Goal: Information Seeking & Learning: Learn about a topic

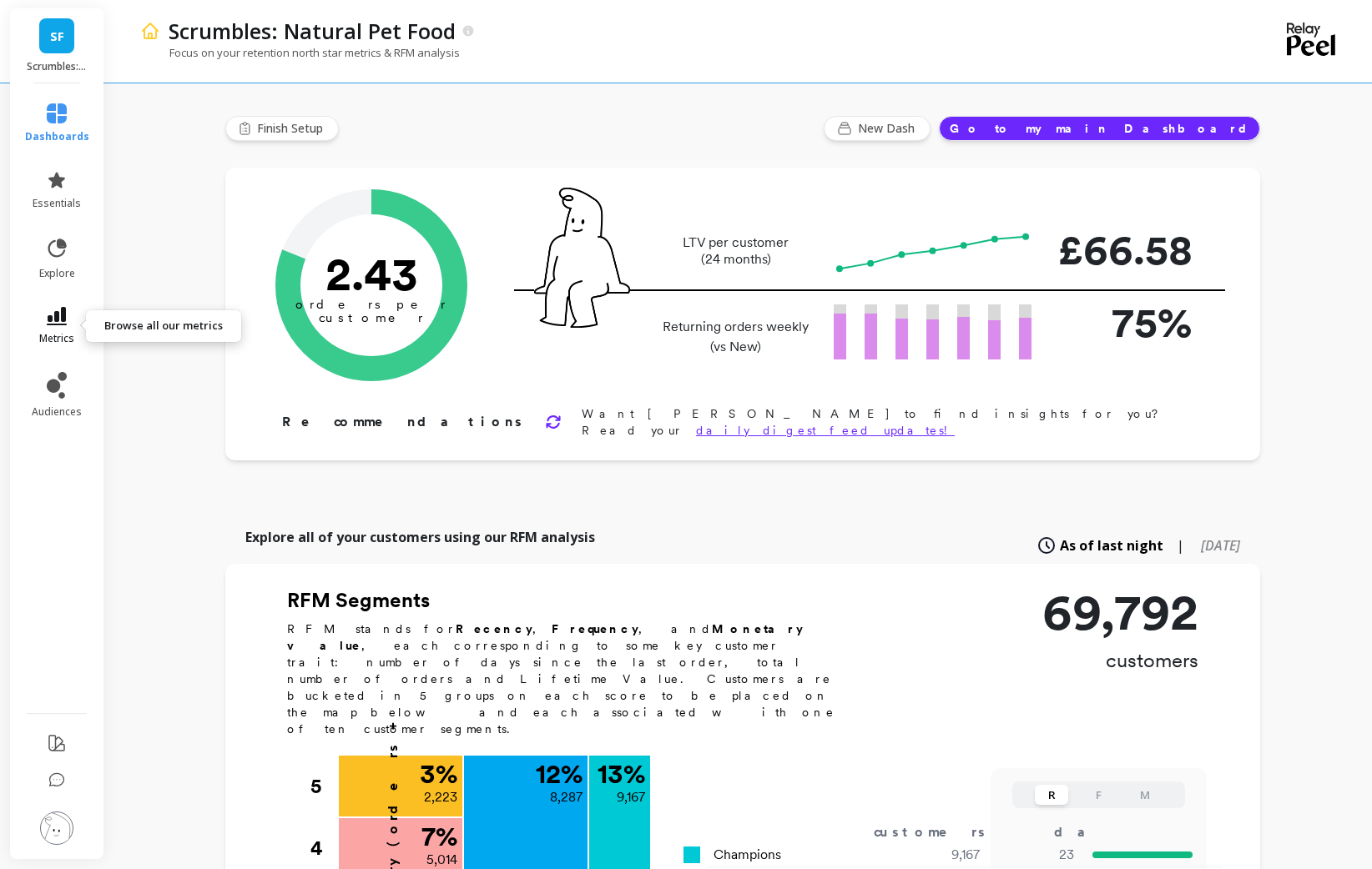
click at [45, 322] on link "metrics" at bounding box center [57, 326] width 64 height 38
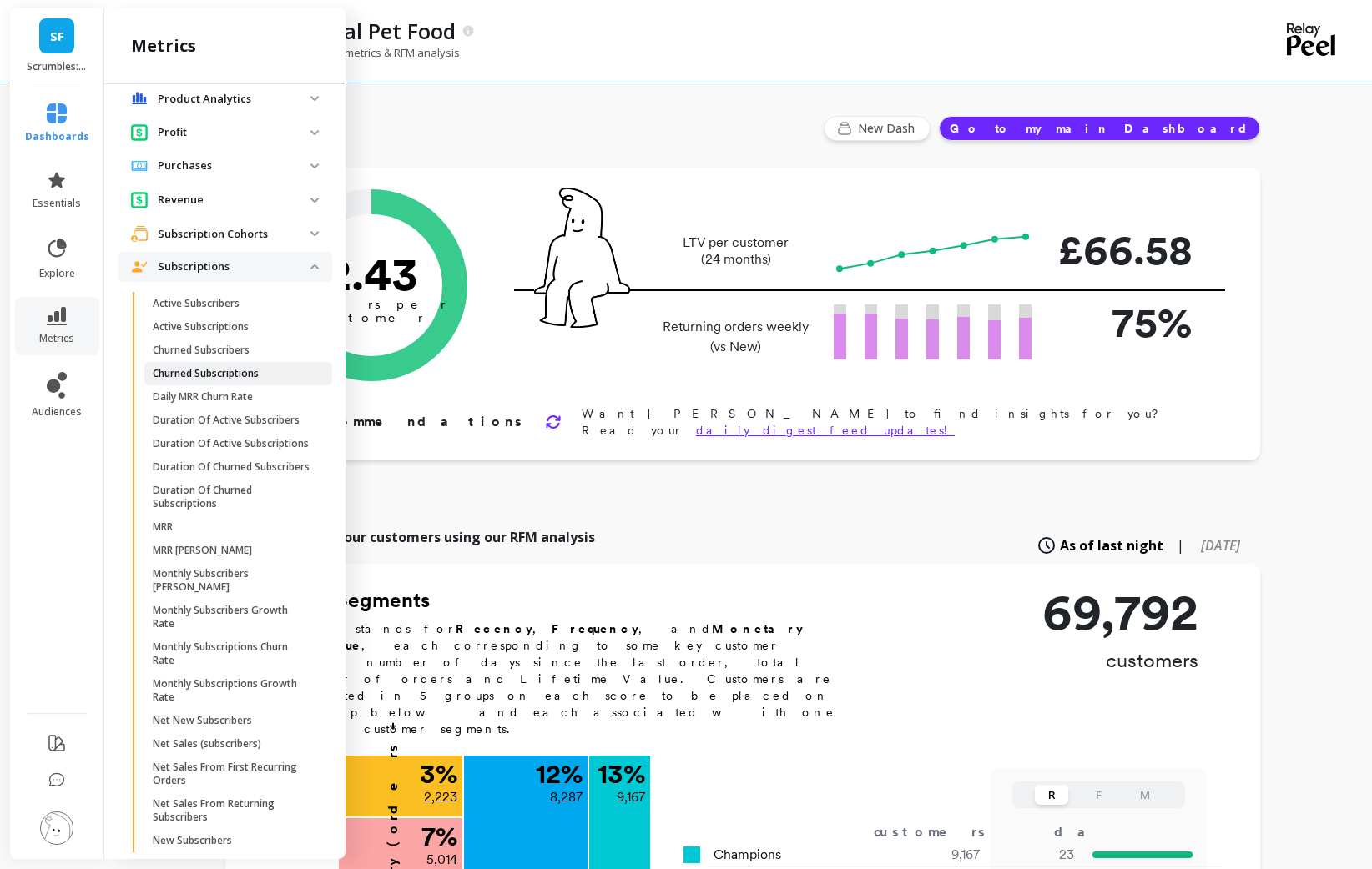
scroll to position [181, 0]
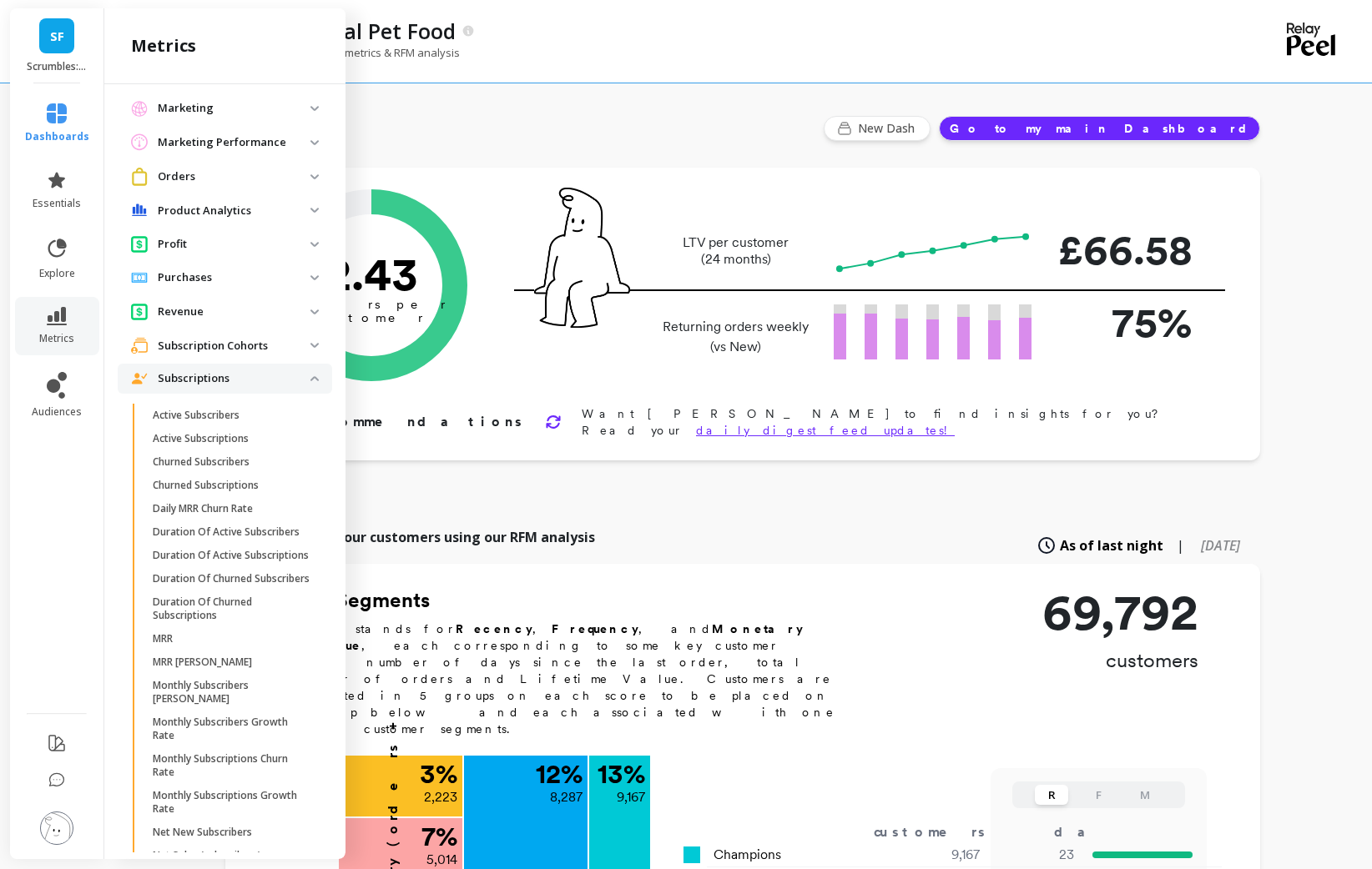
click at [256, 384] on p "Subscriptions" at bounding box center [234, 378] width 153 height 17
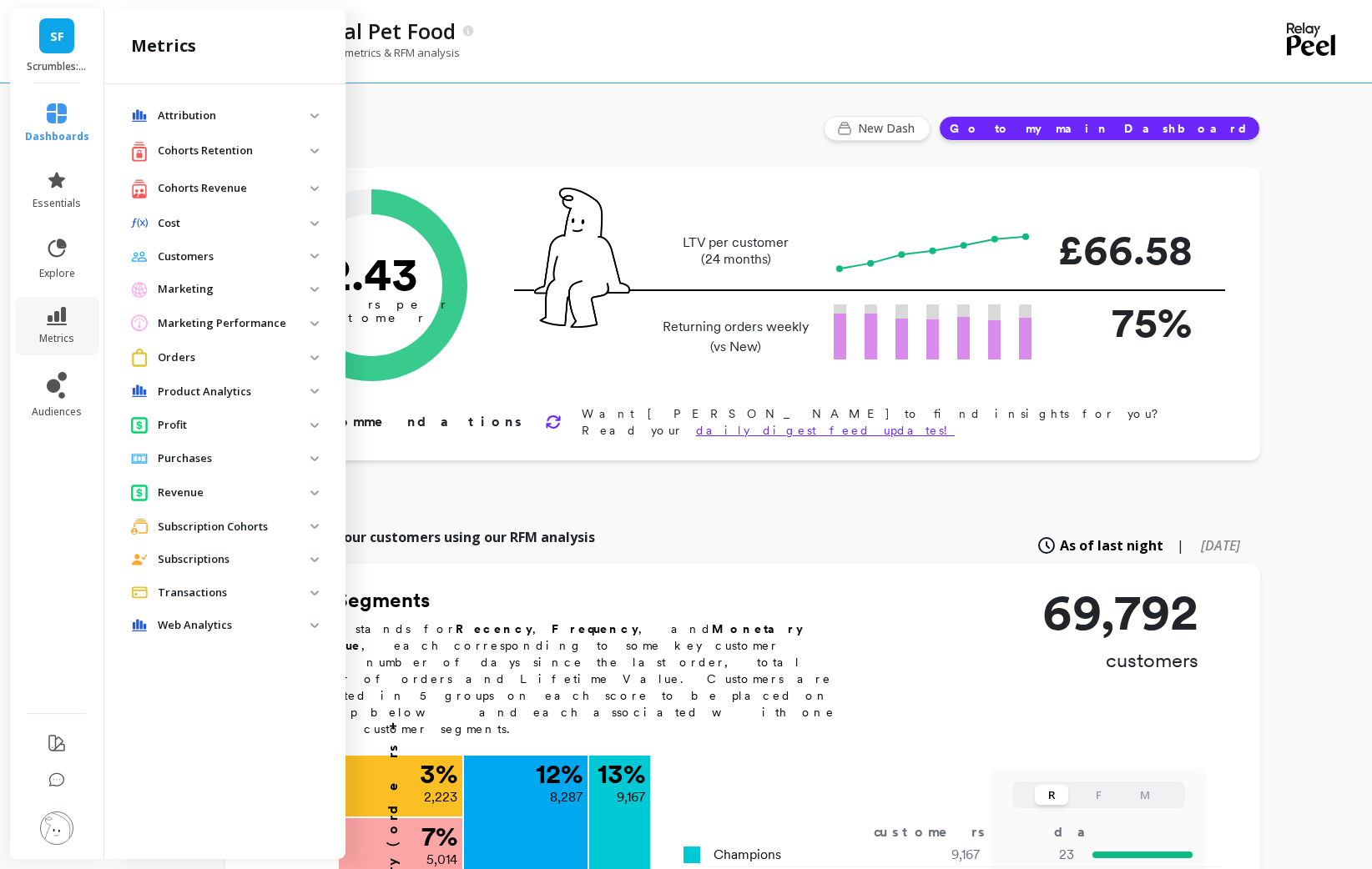
scroll to position [0, 0]
click at [226, 358] on p "Orders" at bounding box center [234, 358] width 153 height 17
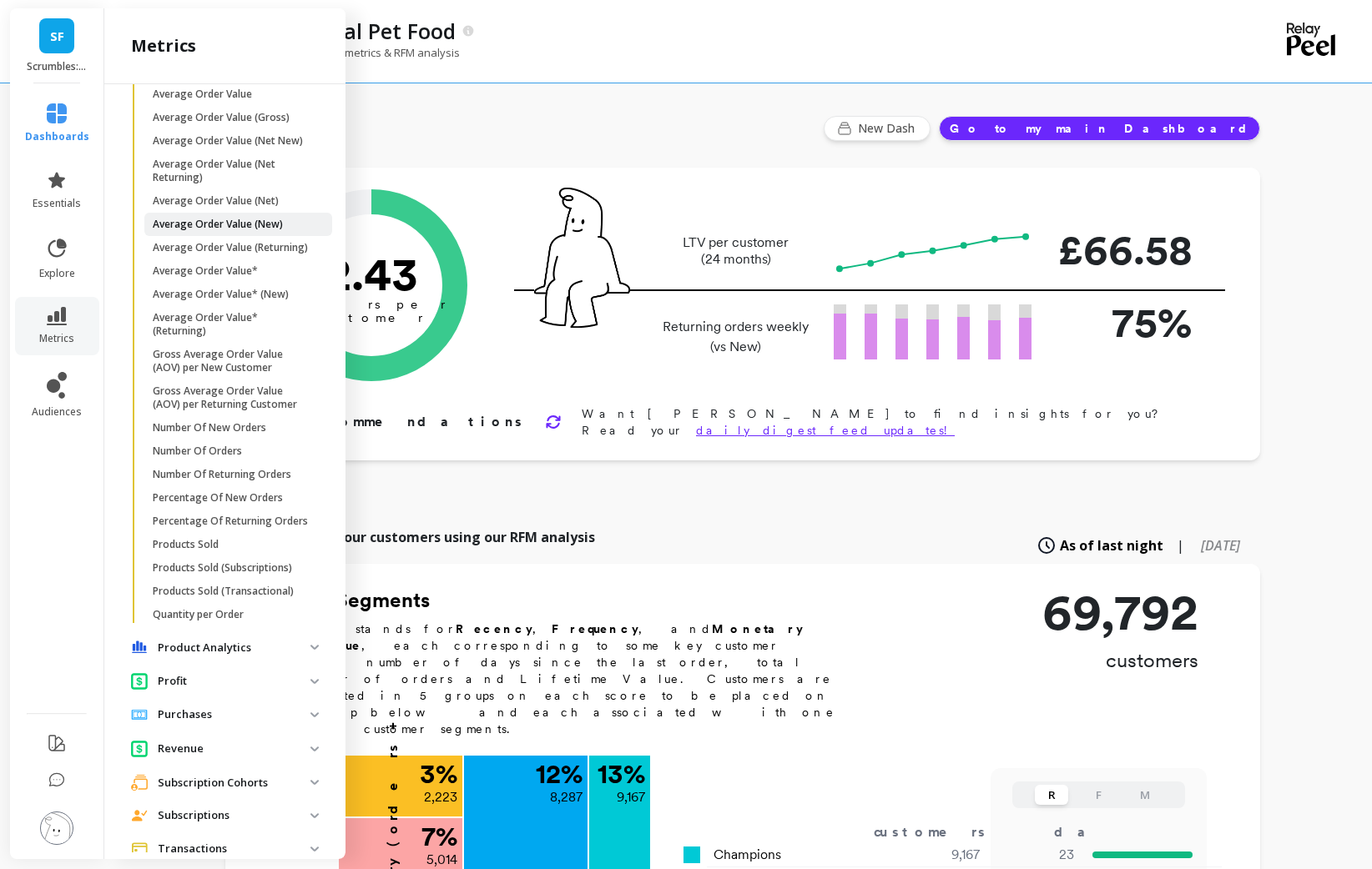
scroll to position [364, 0]
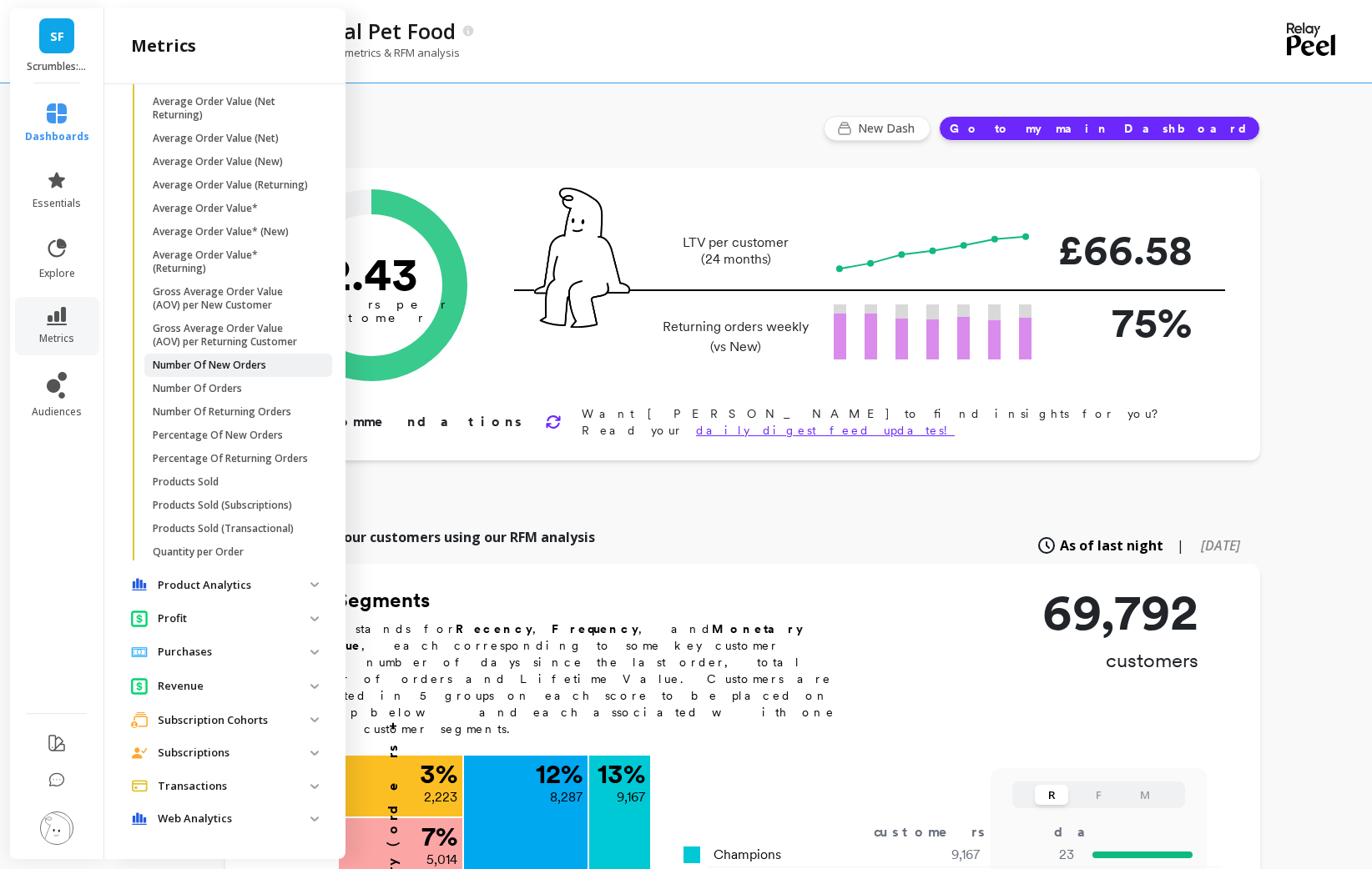
click at [239, 370] on p "Number Of New Orders" at bounding box center [210, 365] width 113 height 13
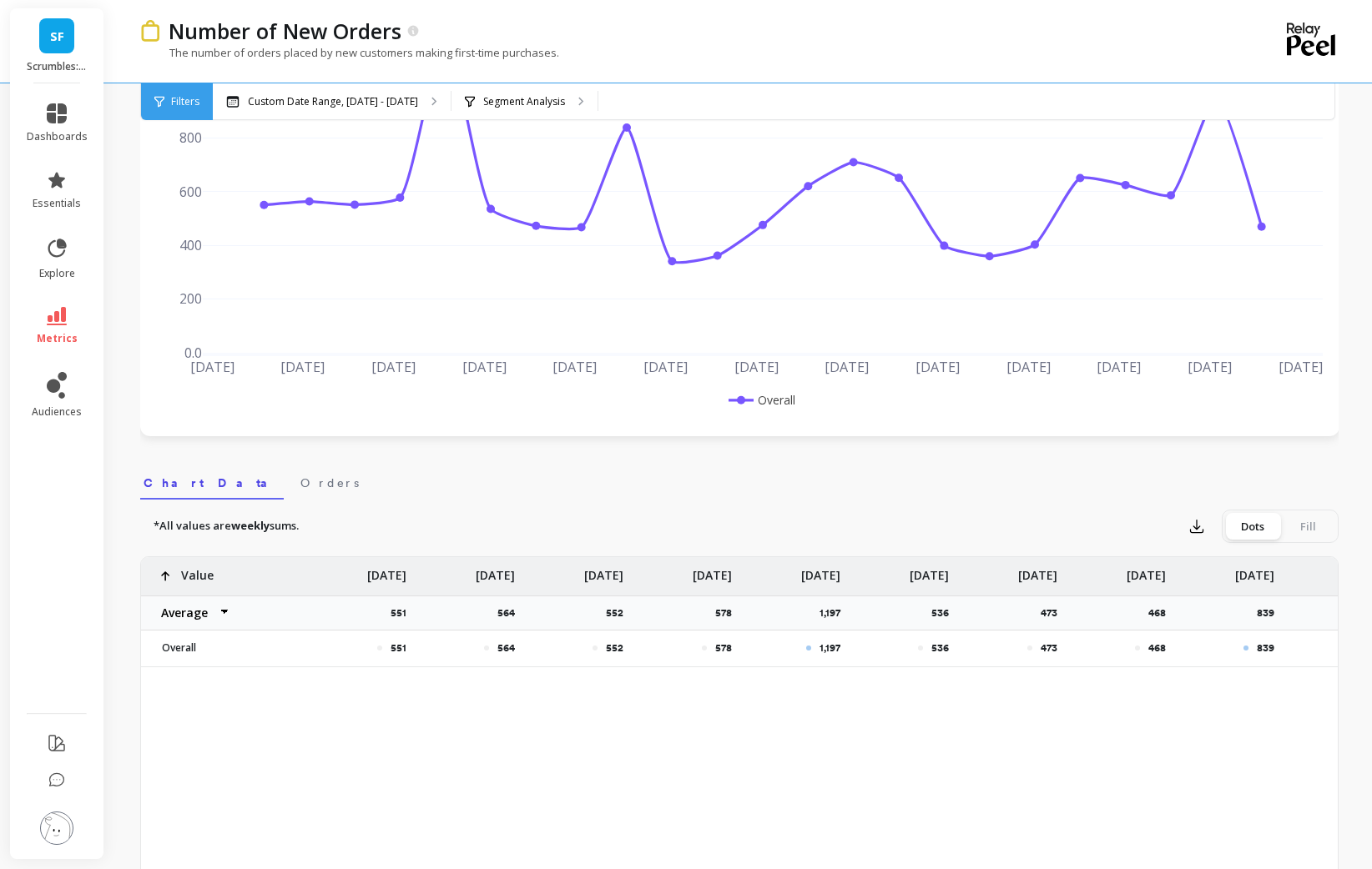
scroll to position [228, 0]
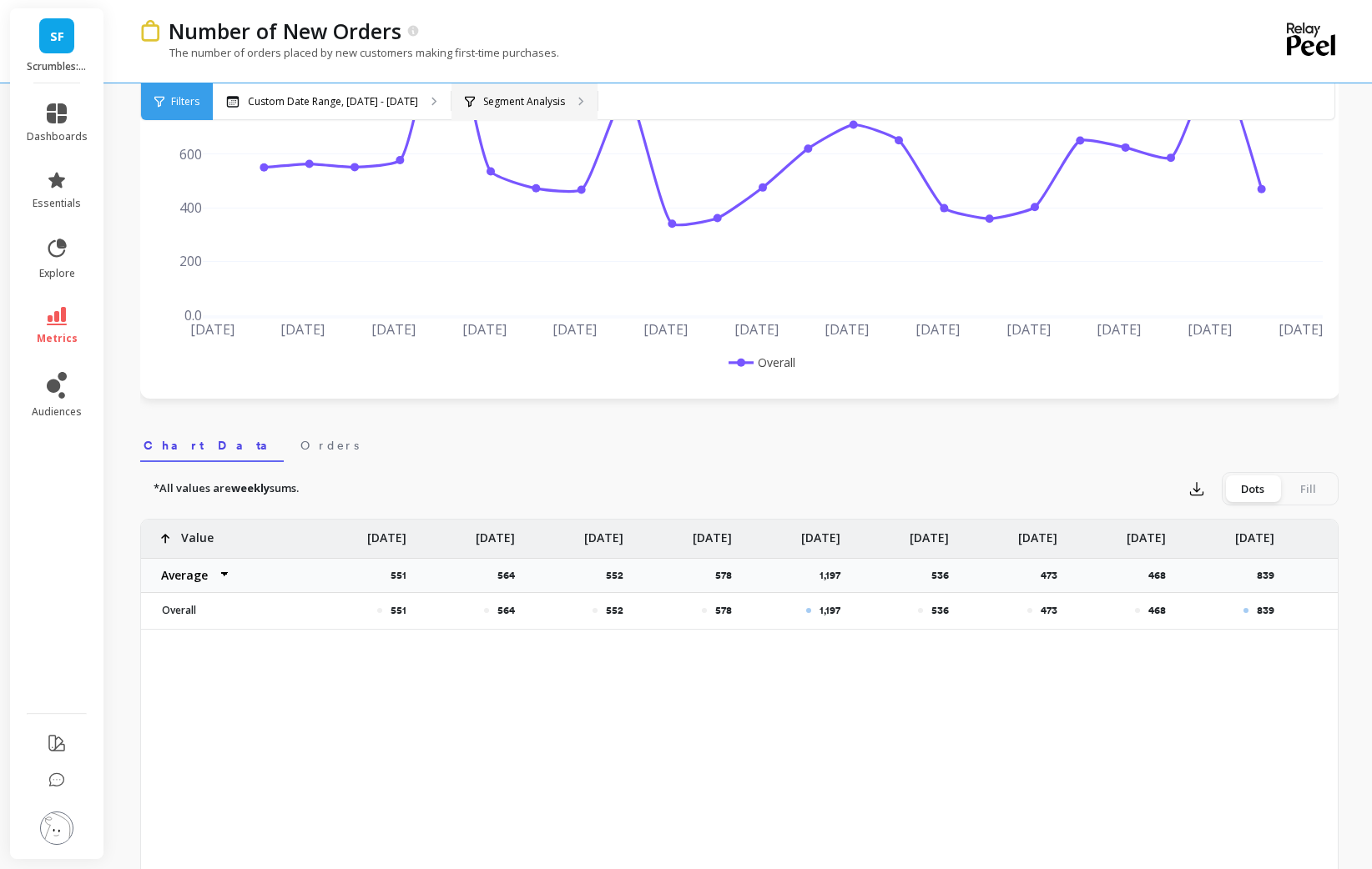
click at [499, 86] on div "Segment Analysis" at bounding box center [524, 102] width 146 height 37
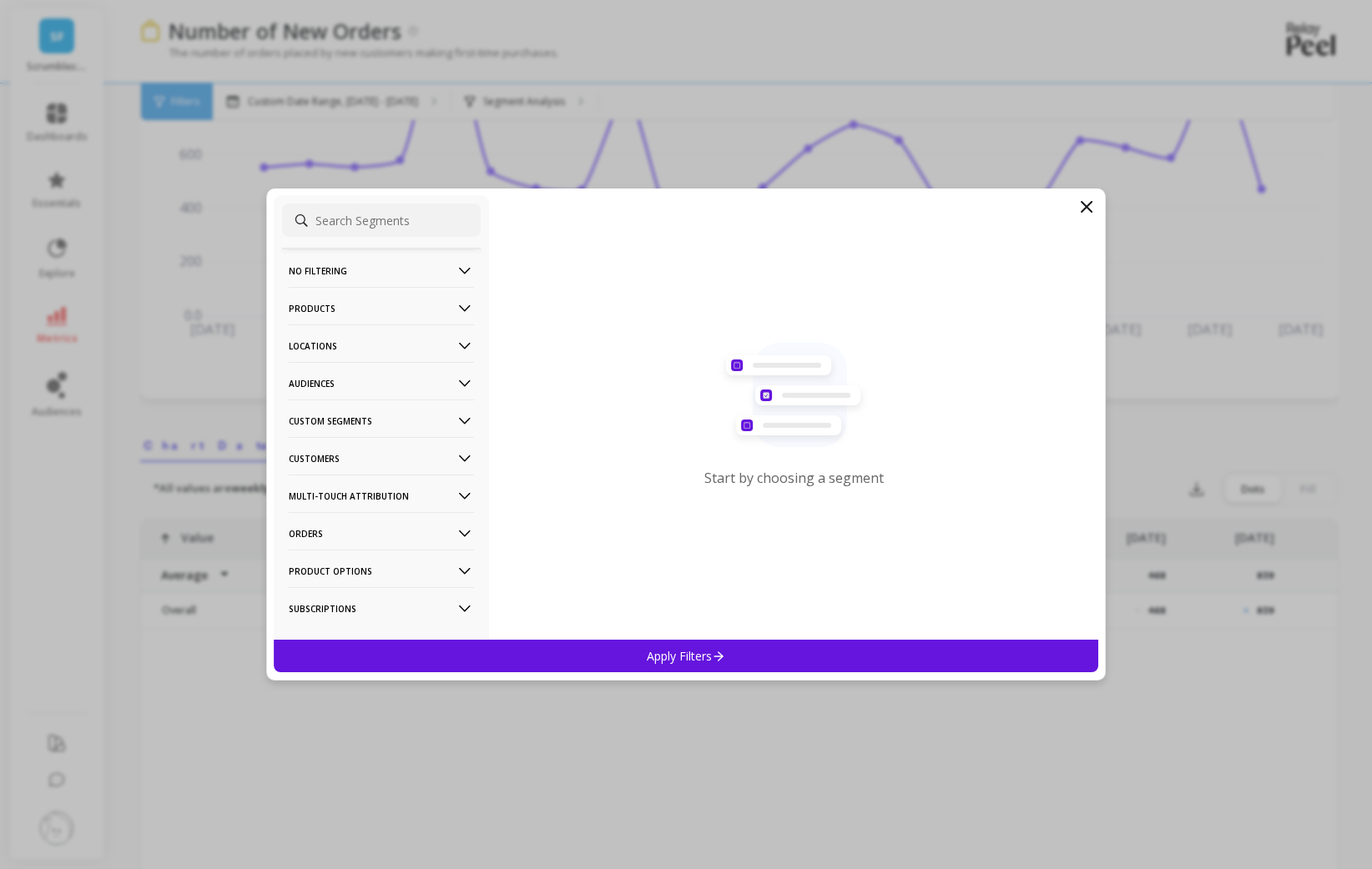
click at [390, 463] on p "Customers" at bounding box center [381, 458] width 186 height 43
click at [353, 575] on p "Subscriptions" at bounding box center [326, 578] width 70 height 15
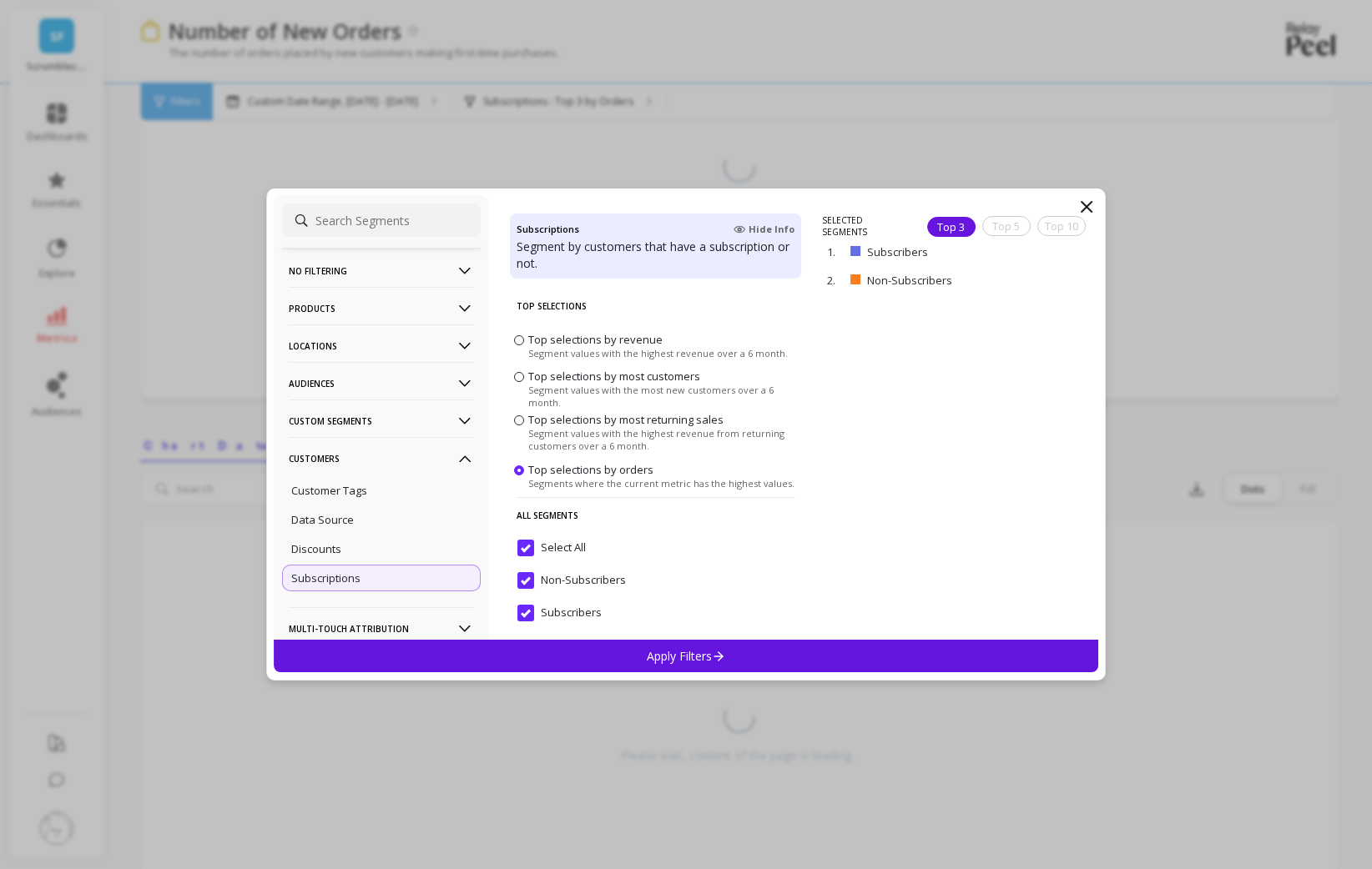
click at [545, 657] on div "Apply Filters" at bounding box center [686, 656] width 825 height 32
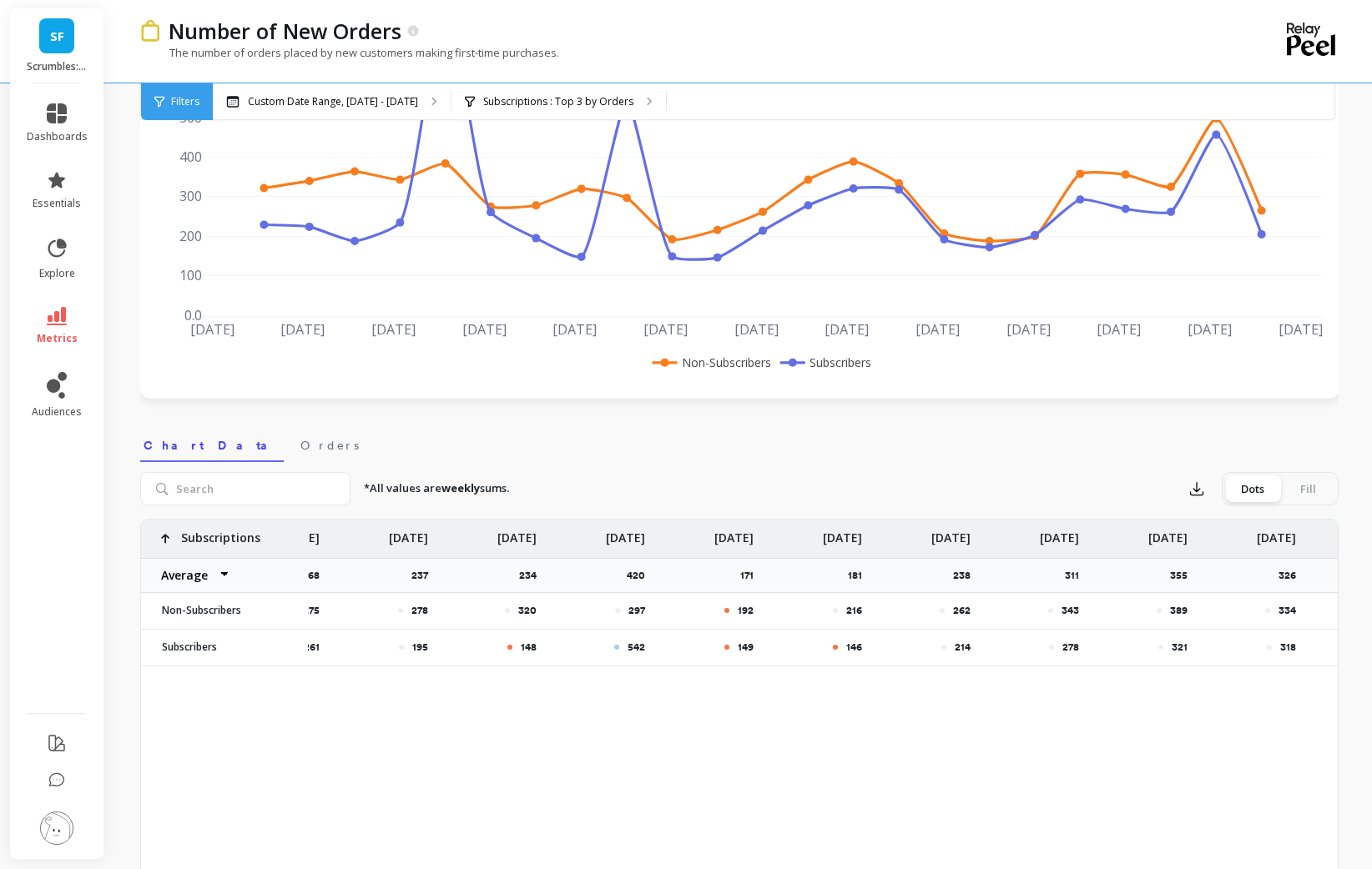
scroll to position [0, 1465]
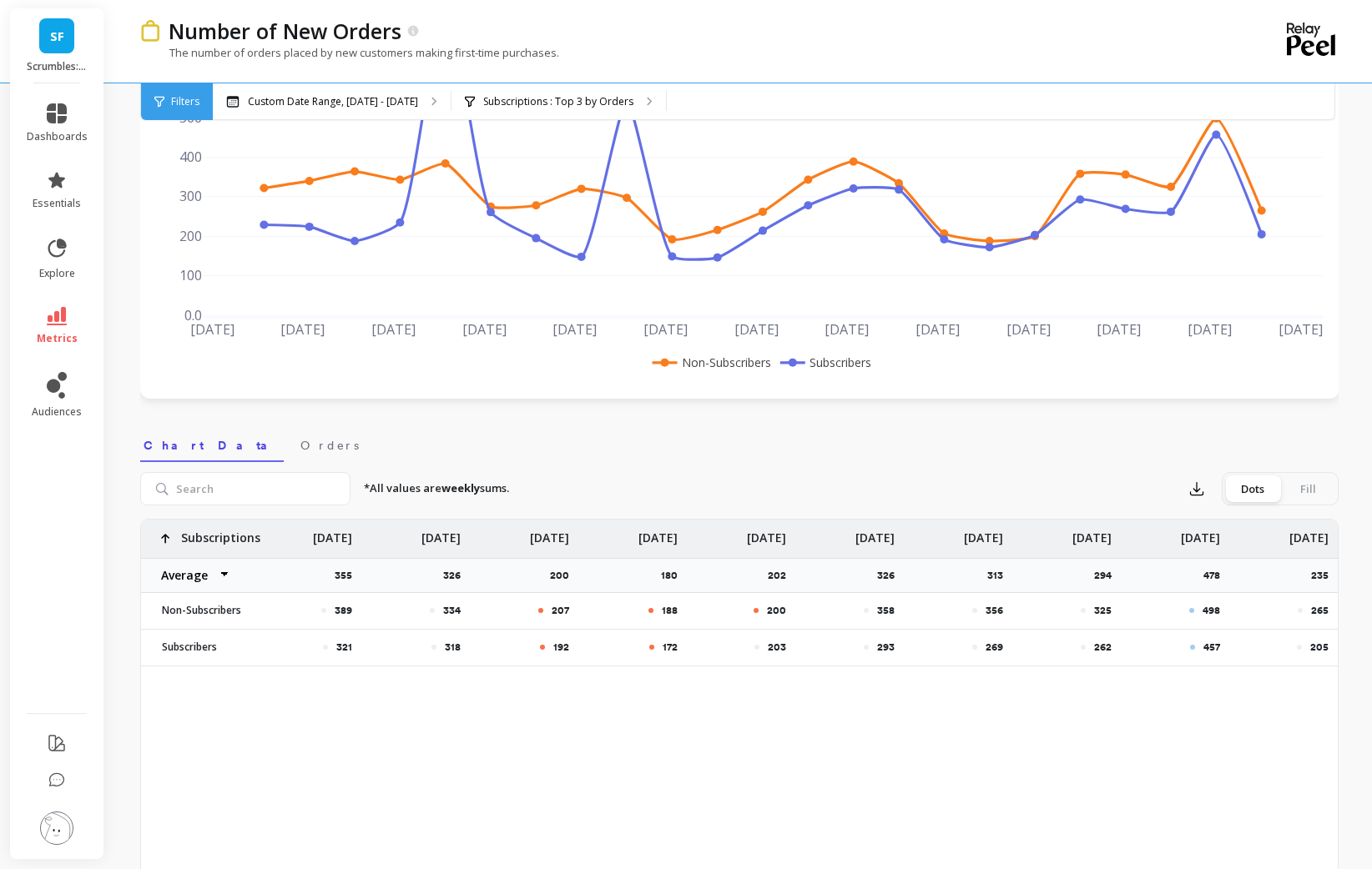
click at [58, 335] on span "metrics" at bounding box center [58, 339] width 41 height 13
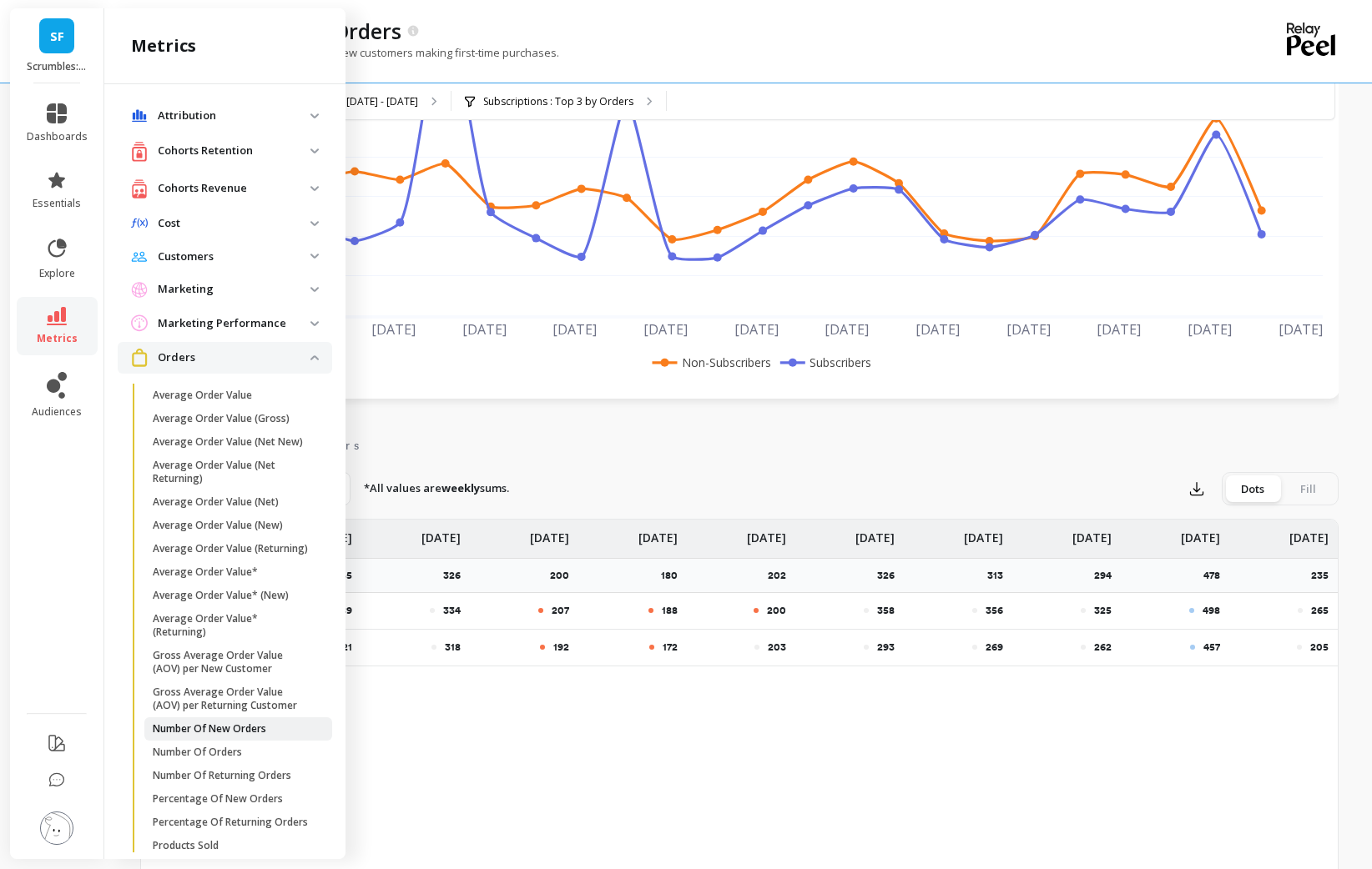
scroll to position [364, 0]
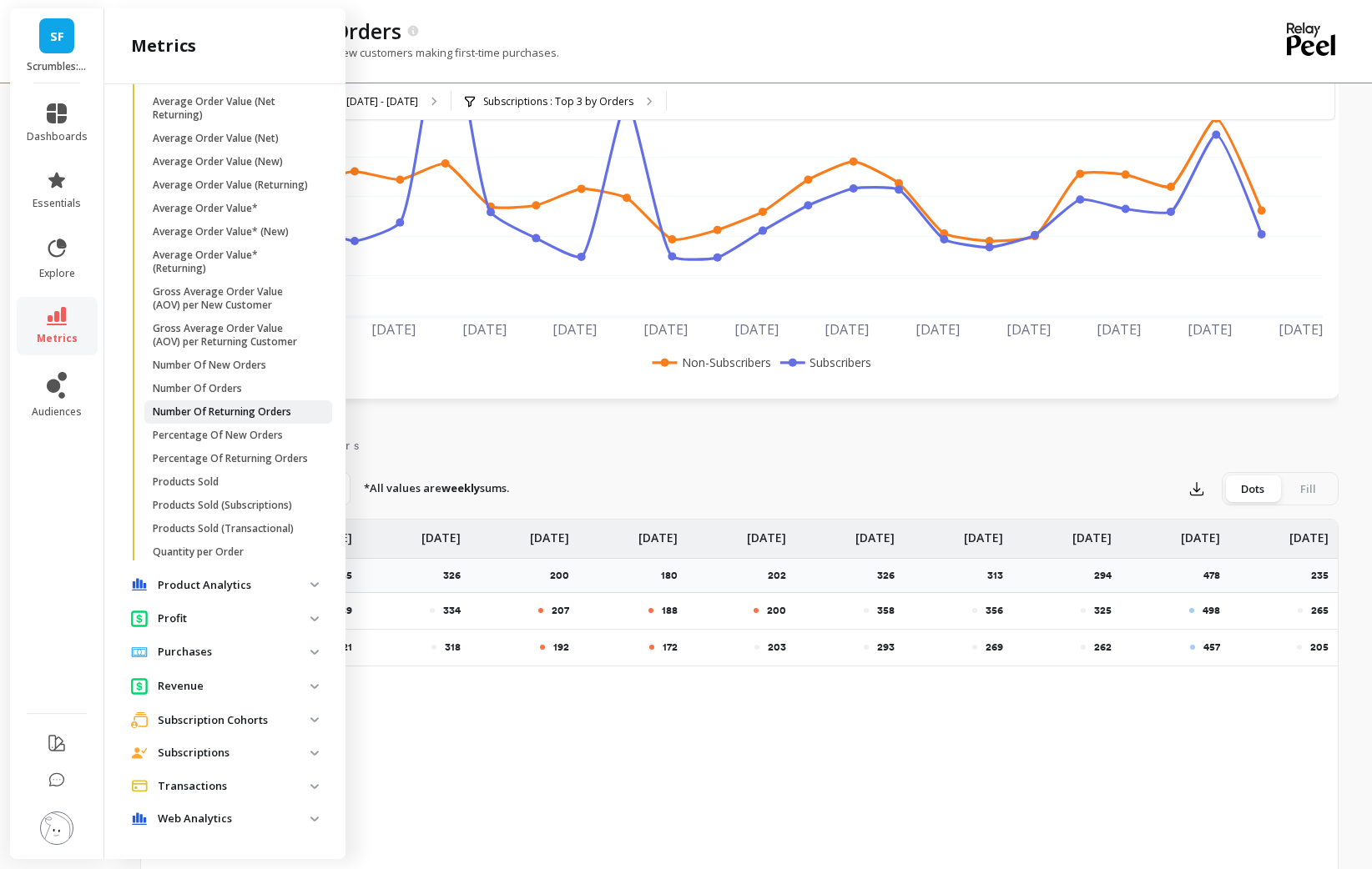
click at [252, 405] on p "Number Of Returning Orders" at bounding box center [222, 412] width 138 height 13
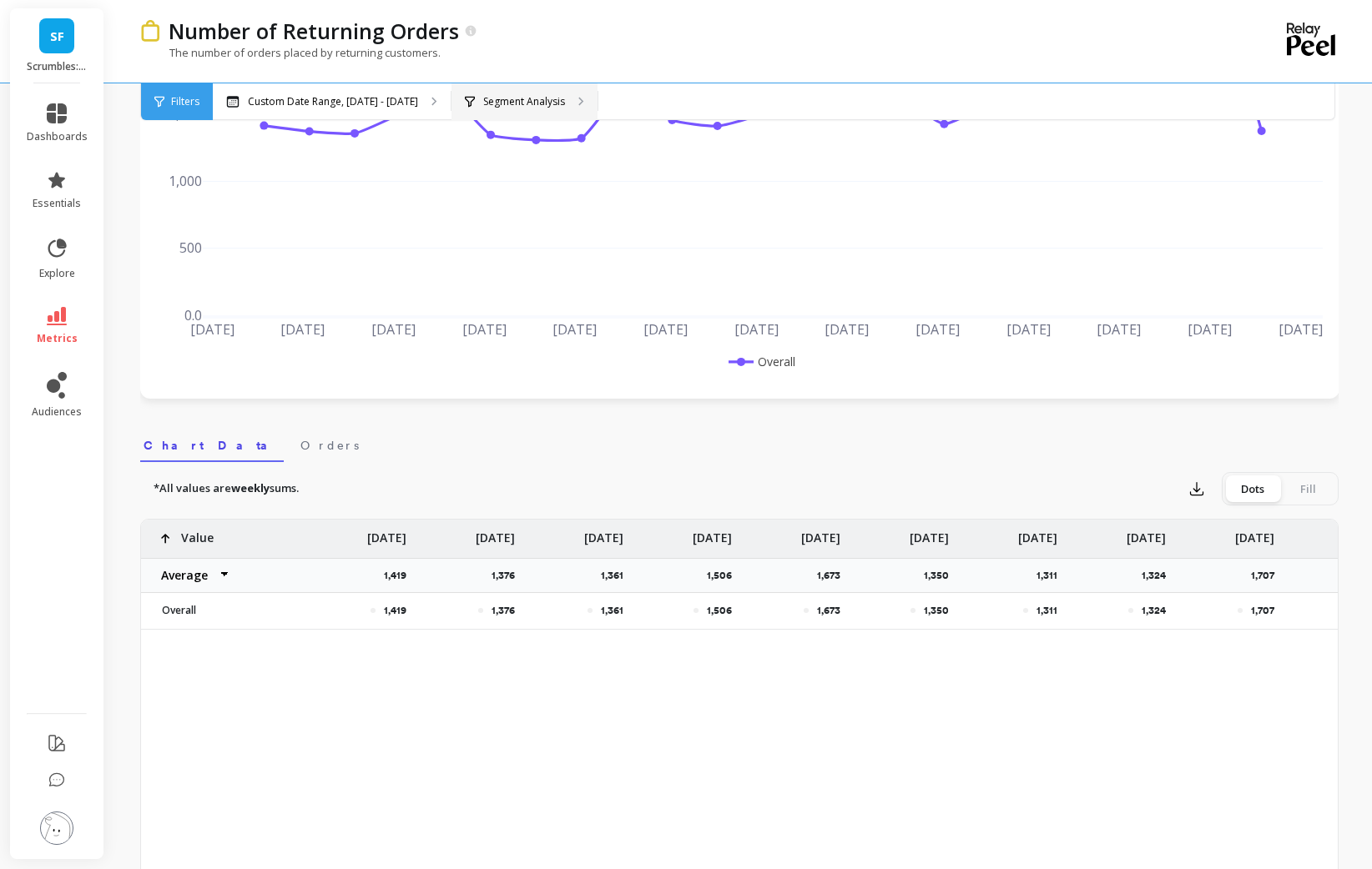
click at [525, 104] on p "Segment Analysis" at bounding box center [524, 102] width 82 height 13
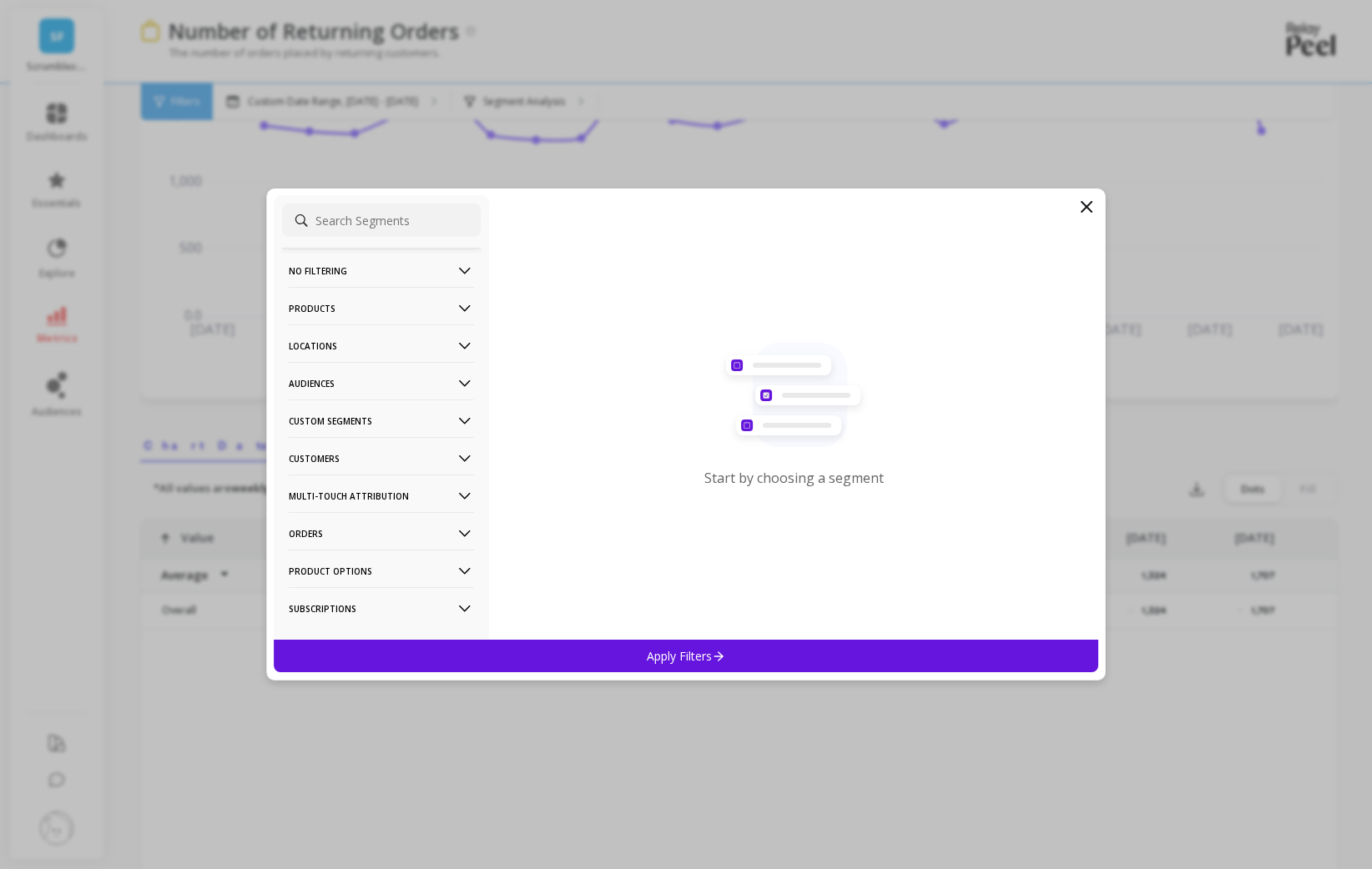
click at [350, 459] on p "Customers" at bounding box center [381, 458] width 186 height 43
click at [340, 592] on div "Subscriptions" at bounding box center [381, 578] width 199 height 27
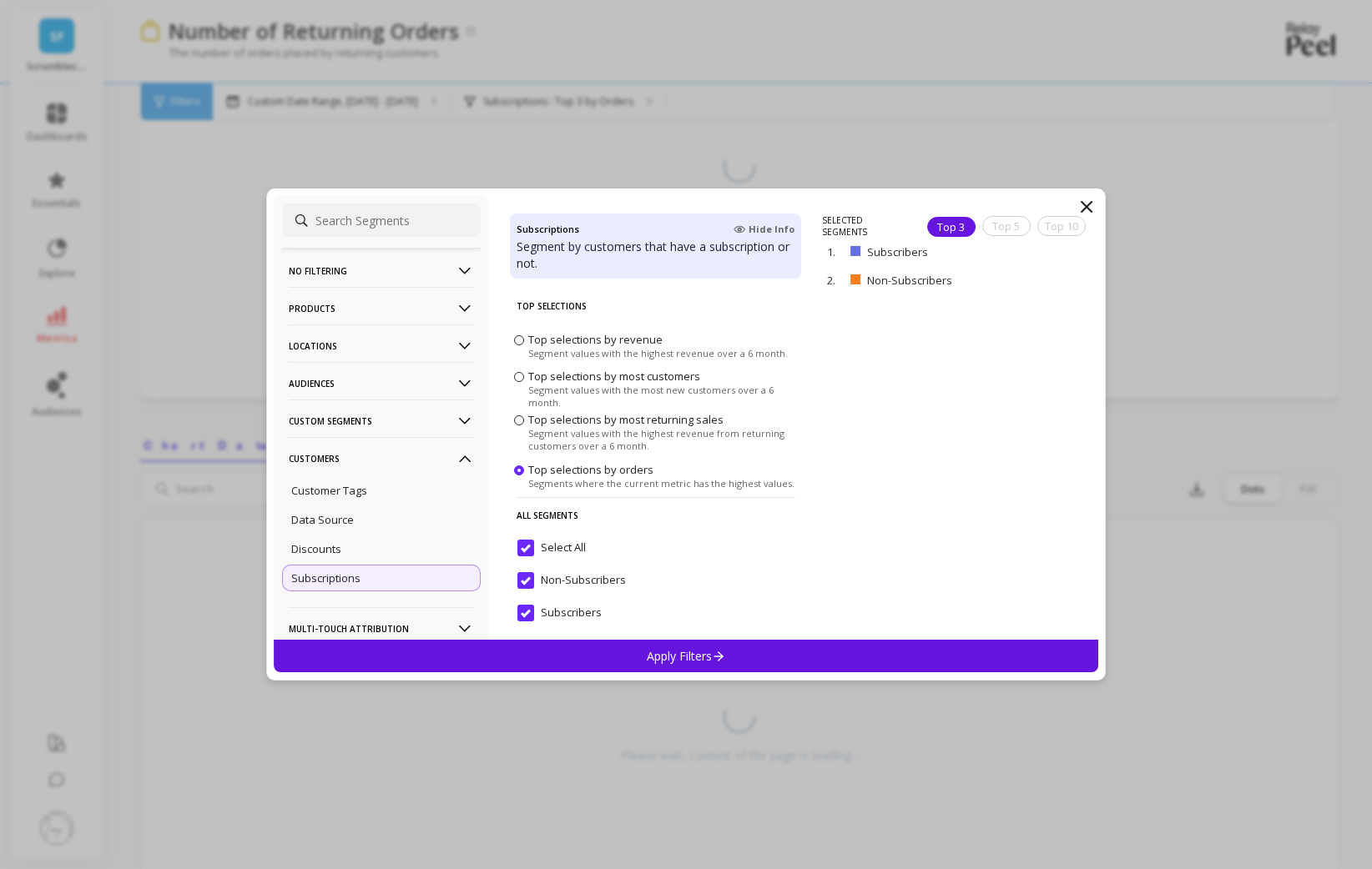
click at [581, 668] on div "Apply Filters" at bounding box center [686, 656] width 825 height 32
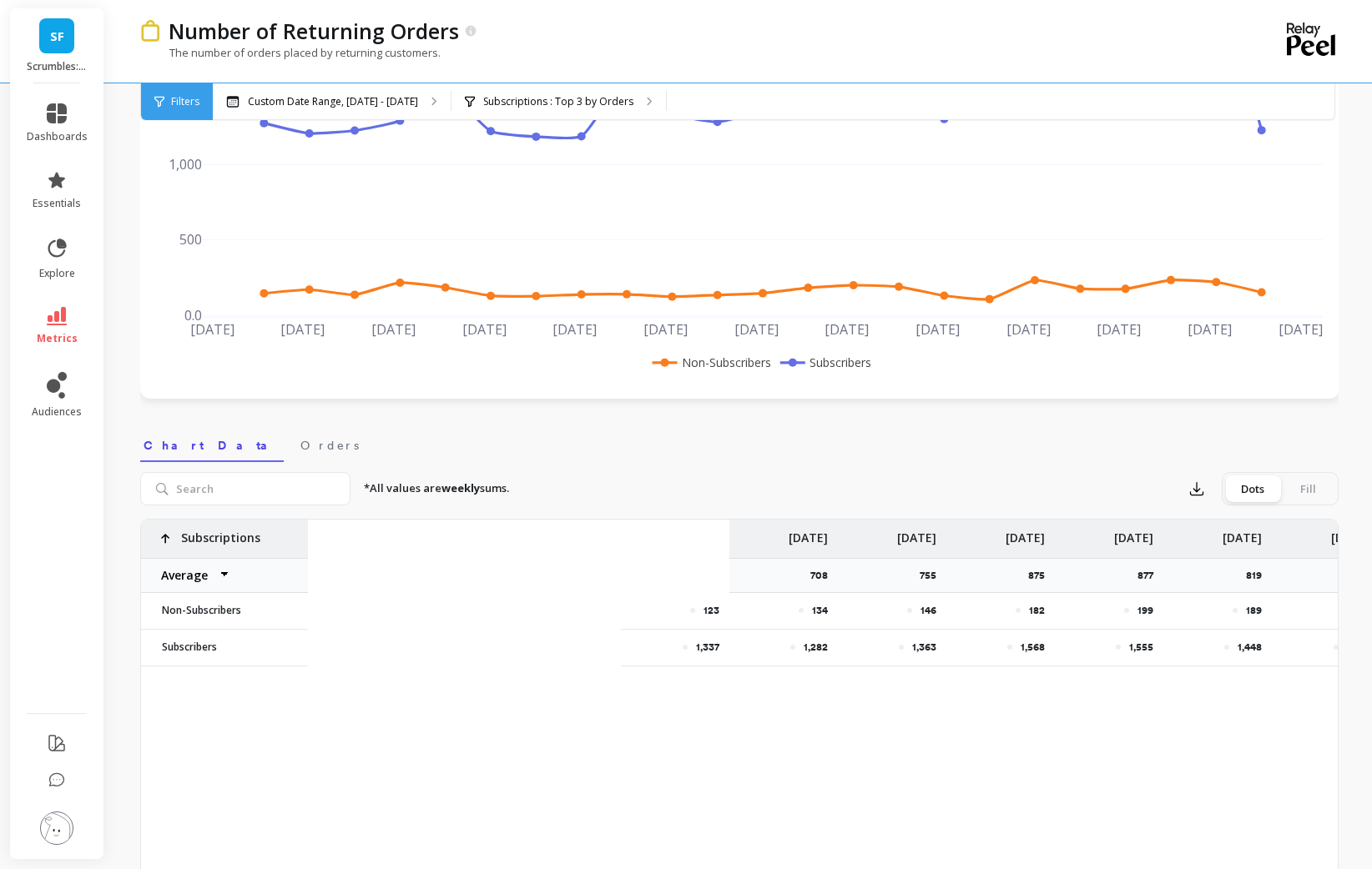
scroll to position [0, 1465]
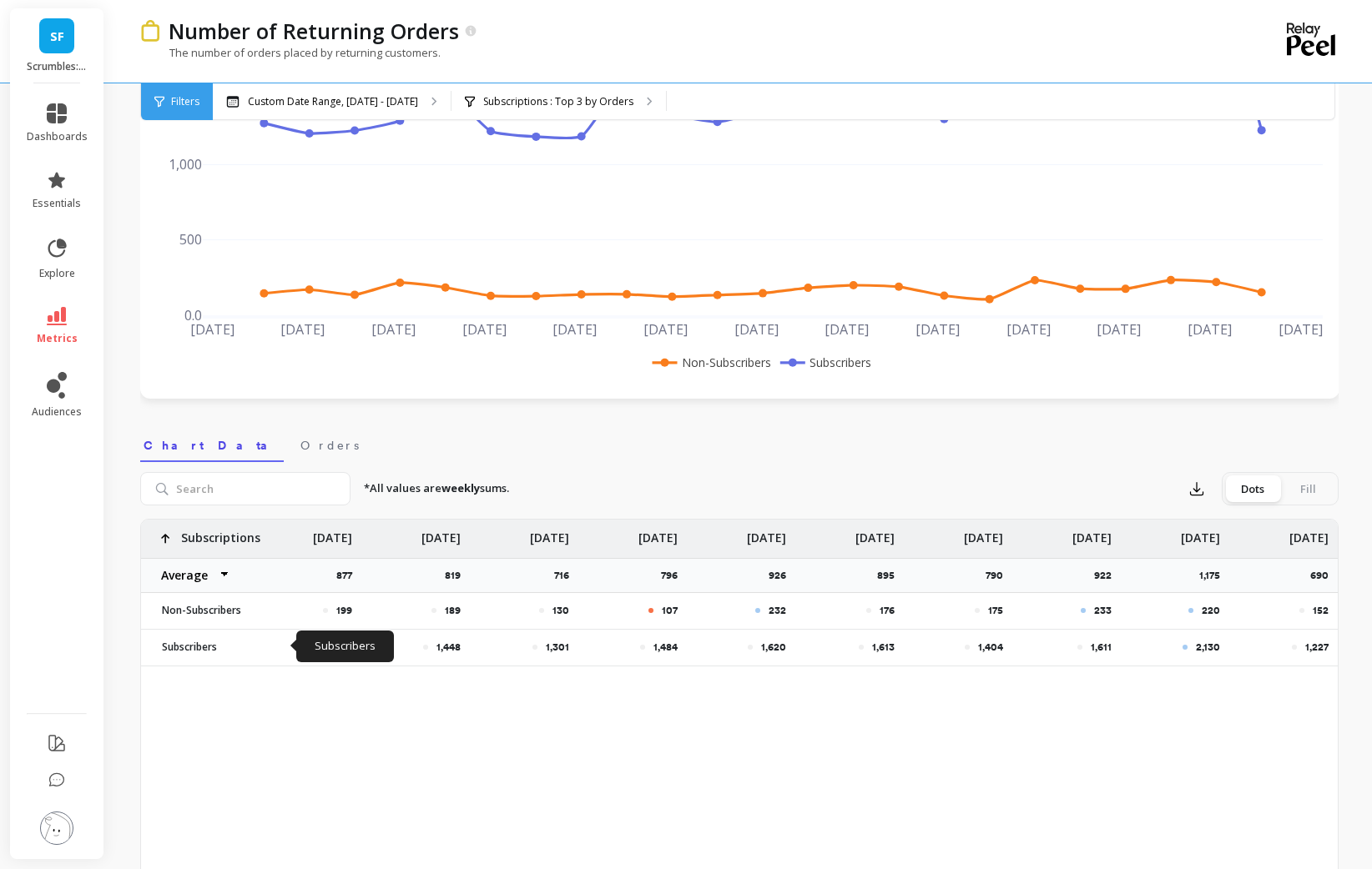
click at [58, 347] on li "metrics" at bounding box center [57, 326] width 81 height 58
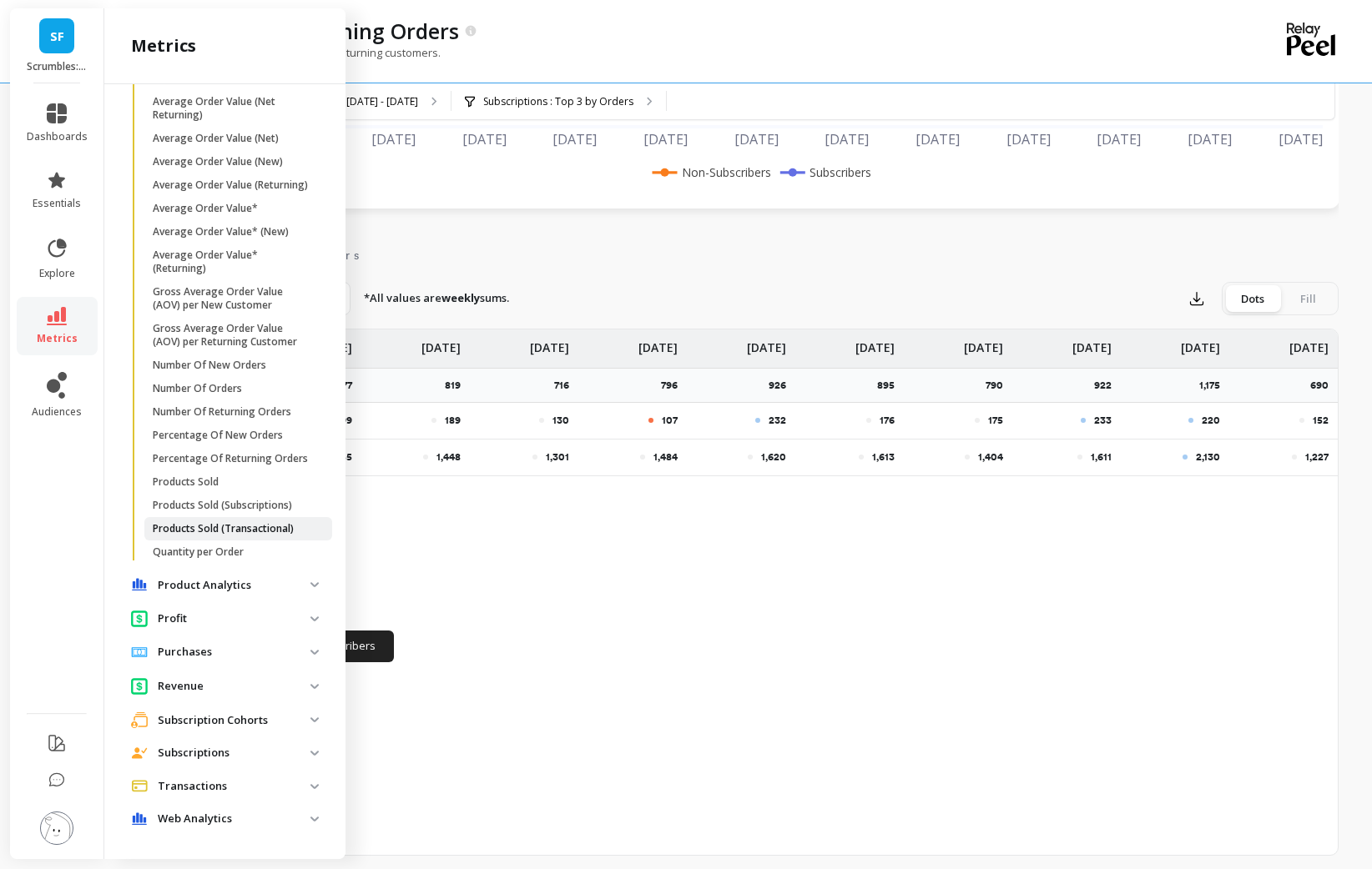
scroll to position [415, 0]
click at [206, 682] on p "Revenue" at bounding box center [234, 686] width 153 height 17
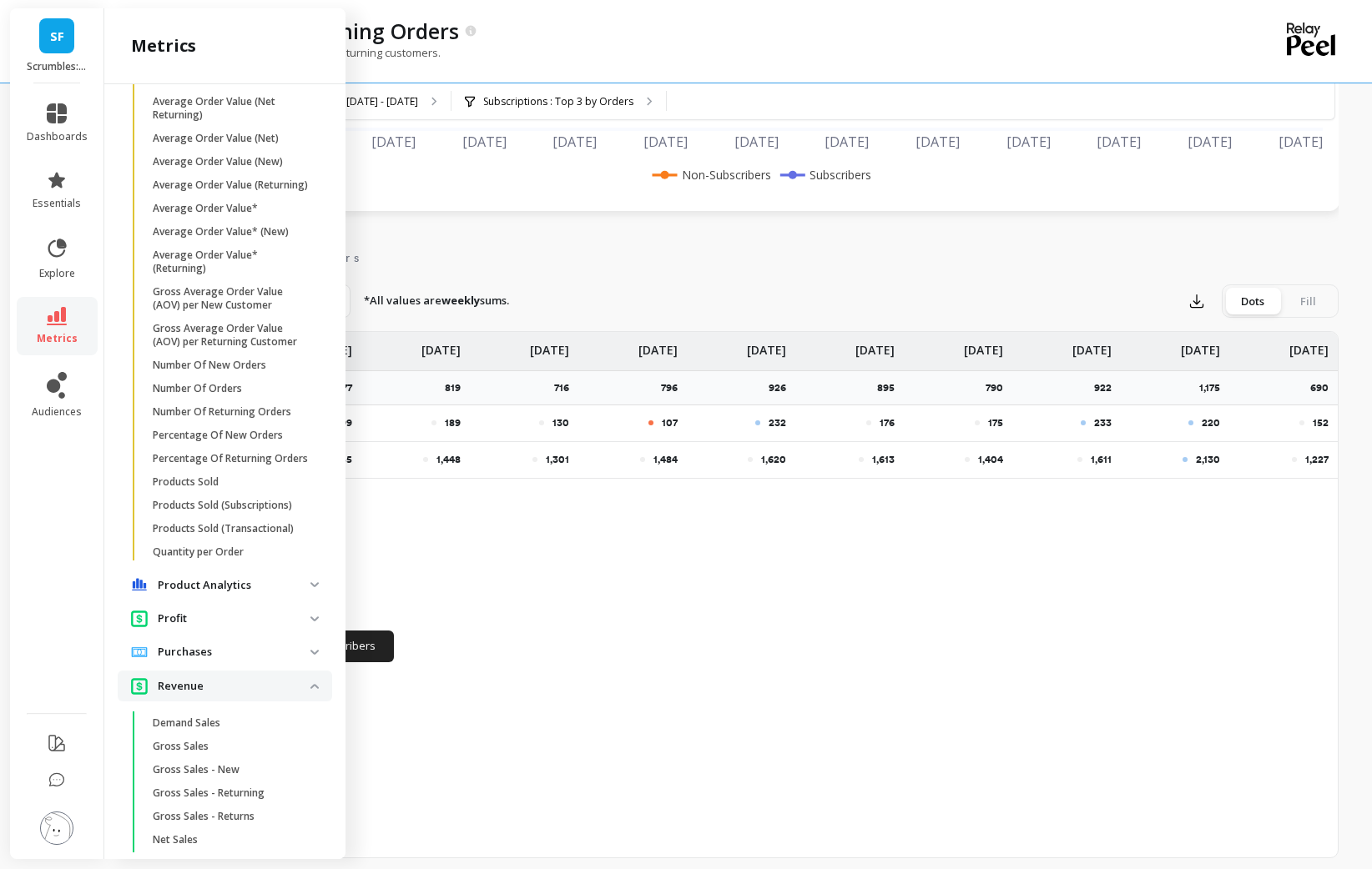
scroll to position [731, 0]
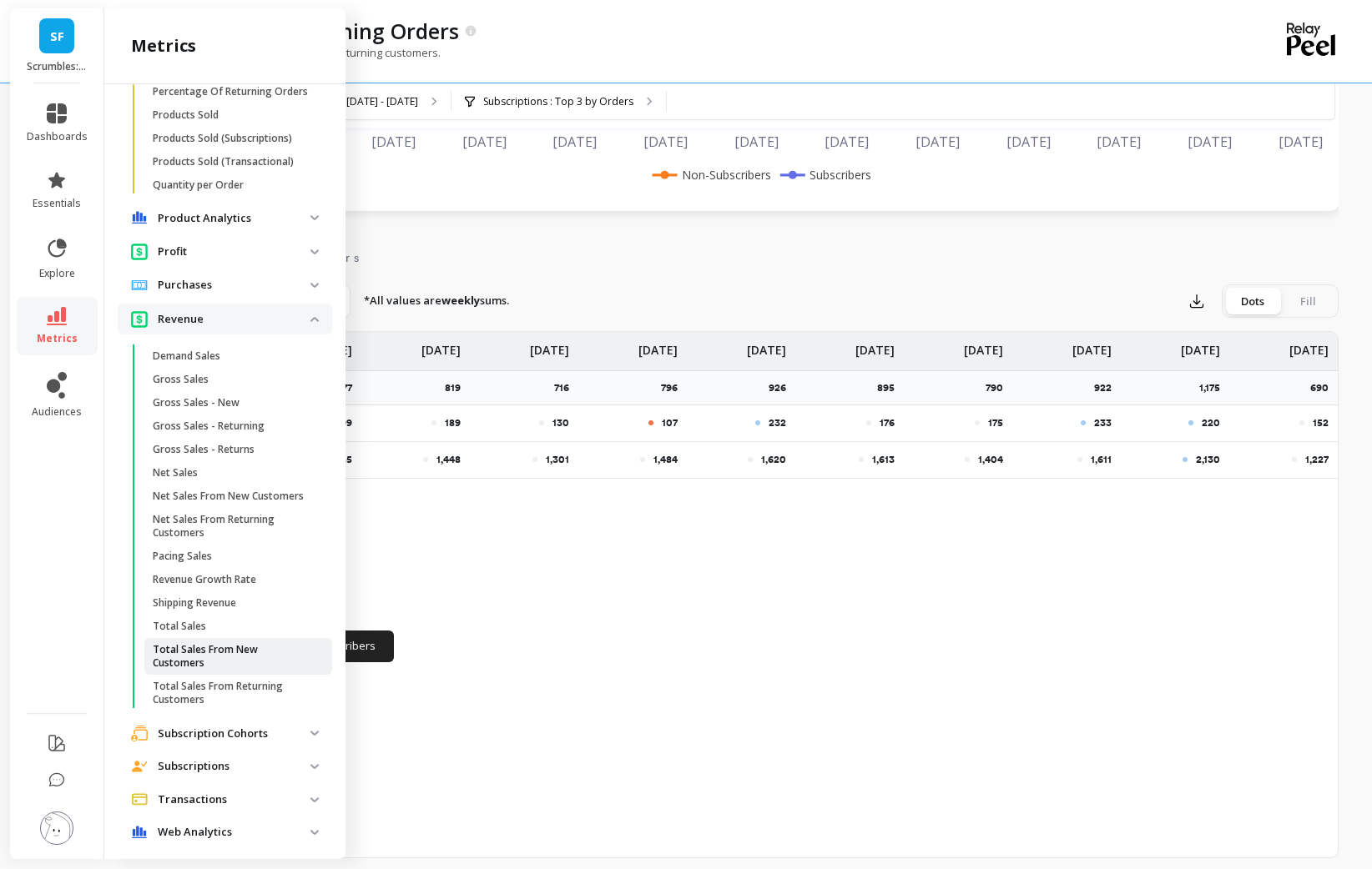
click at [250, 657] on link "Total Sales From New Customers" at bounding box center [238, 657] width 187 height 37
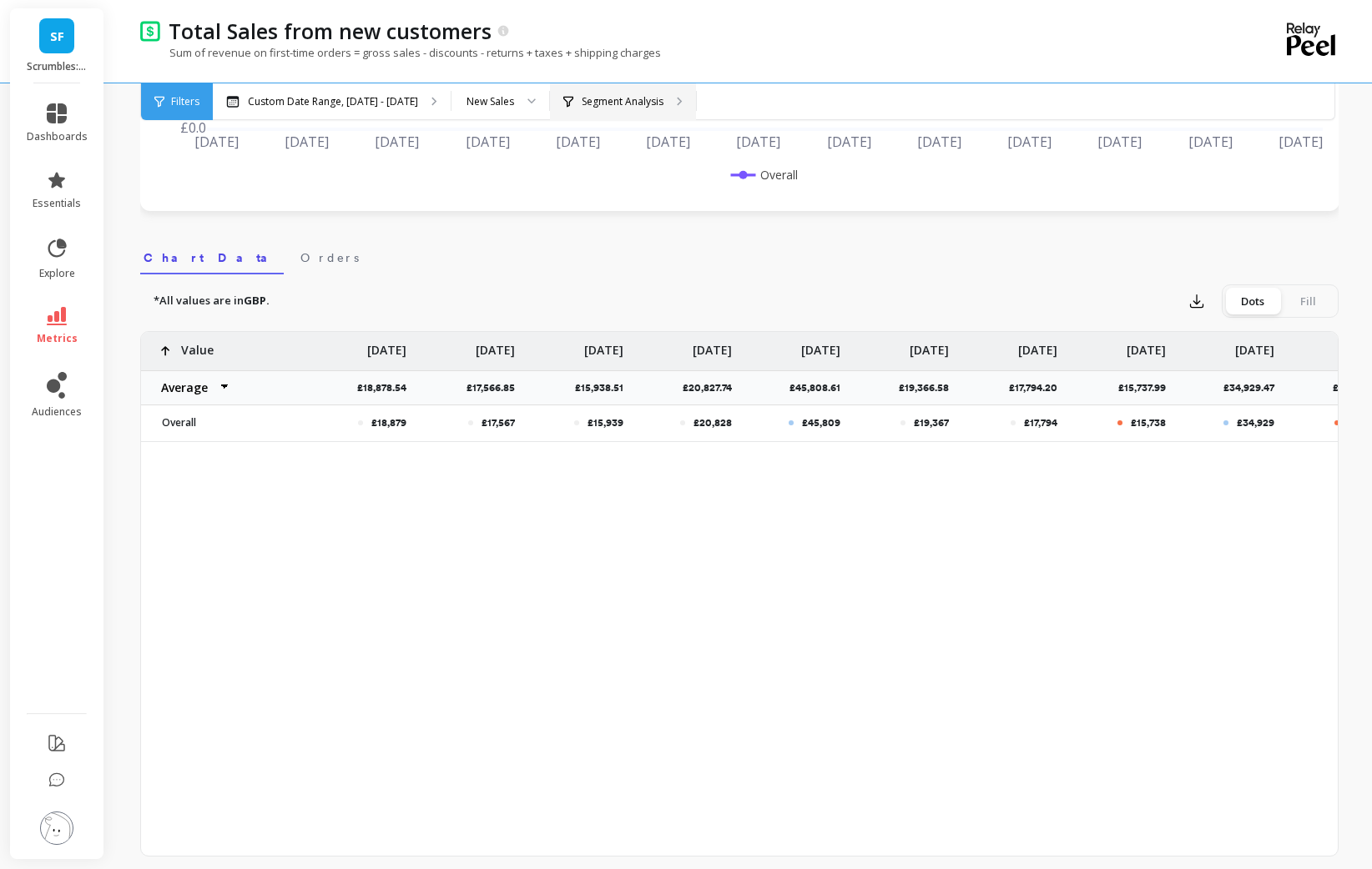
click at [660, 97] on div "Segment Analysis" at bounding box center [622, 102] width 146 height 37
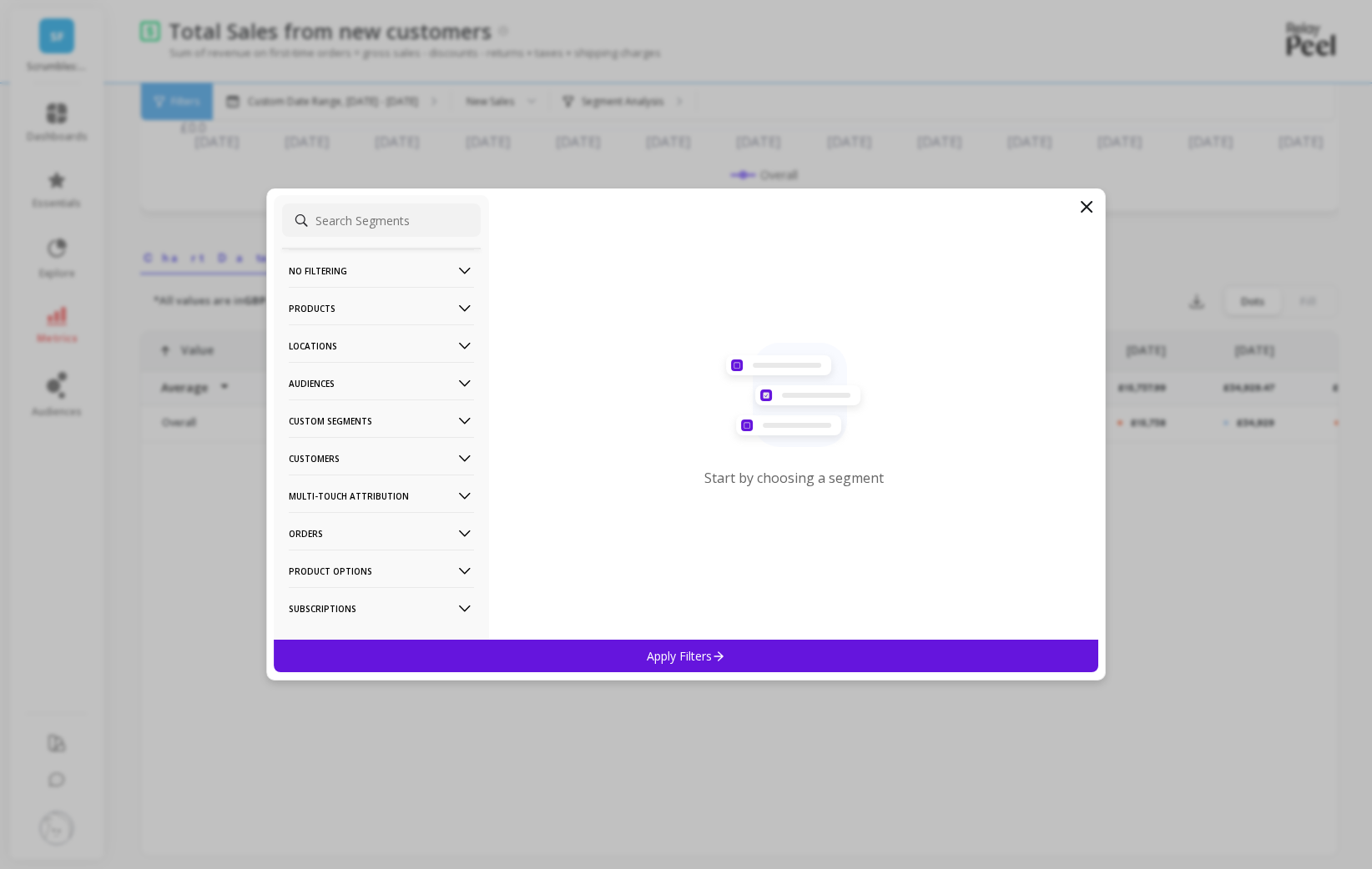
click at [346, 457] on p "Customers" at bounding box center [381, 458] width 186 height 43
click at [351, 579] on p "Subscriptions" at bounding box center [326, 578] width 70 height 15
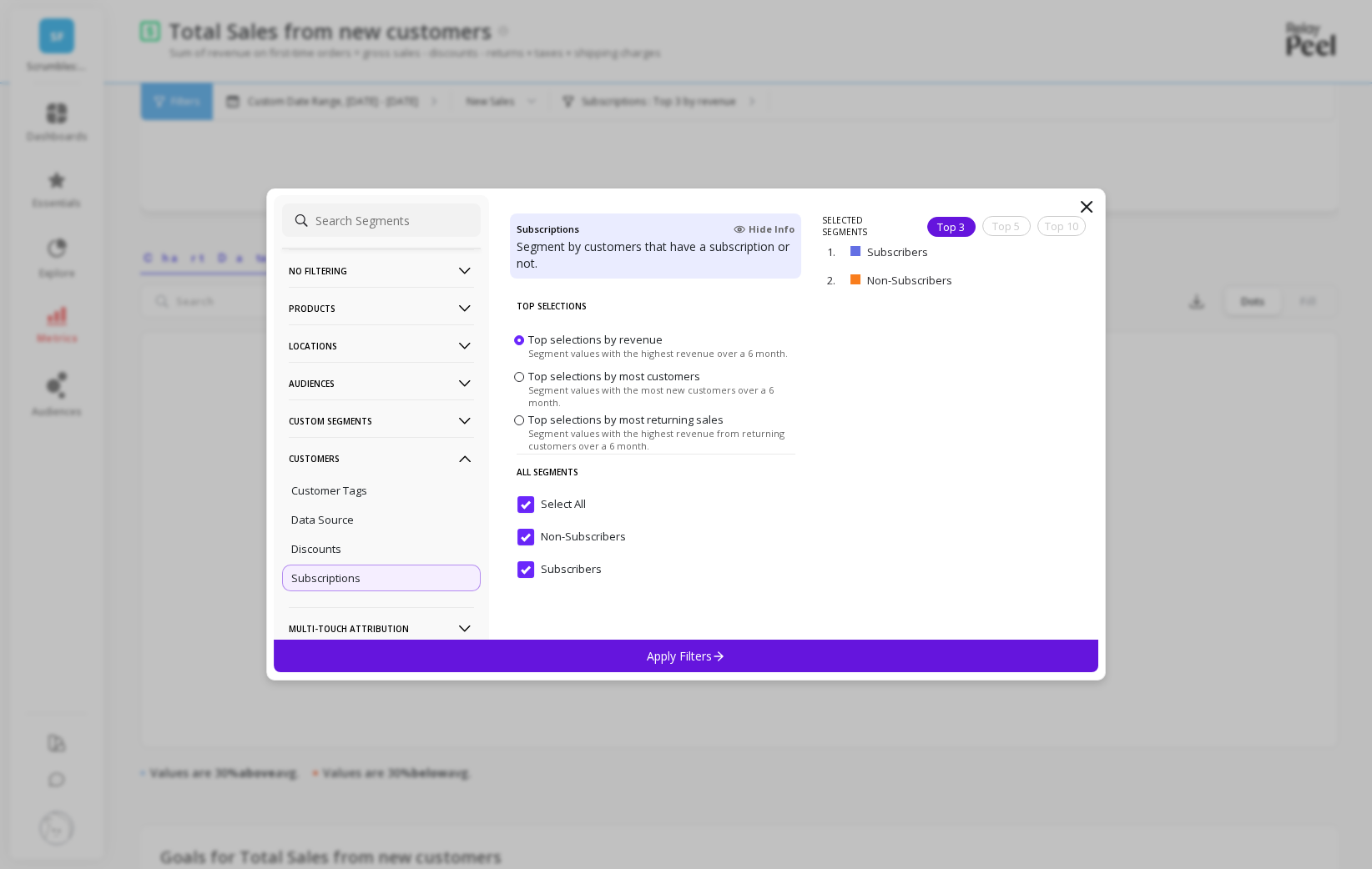
click at [636, 650] on div "Apply Filters" at bounding box center [686, 656] width 825 height 32
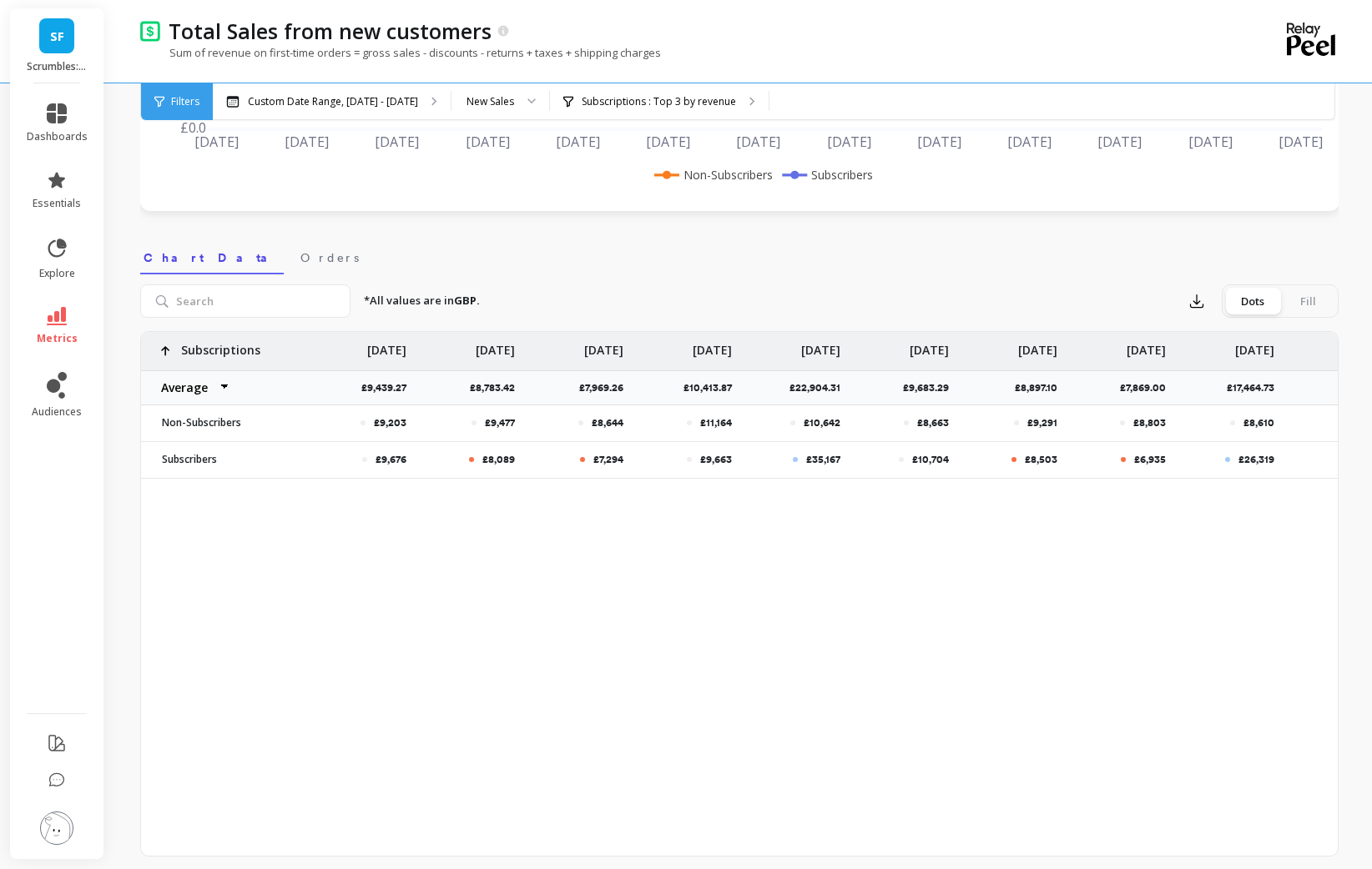
scroll to position [0, 1465]
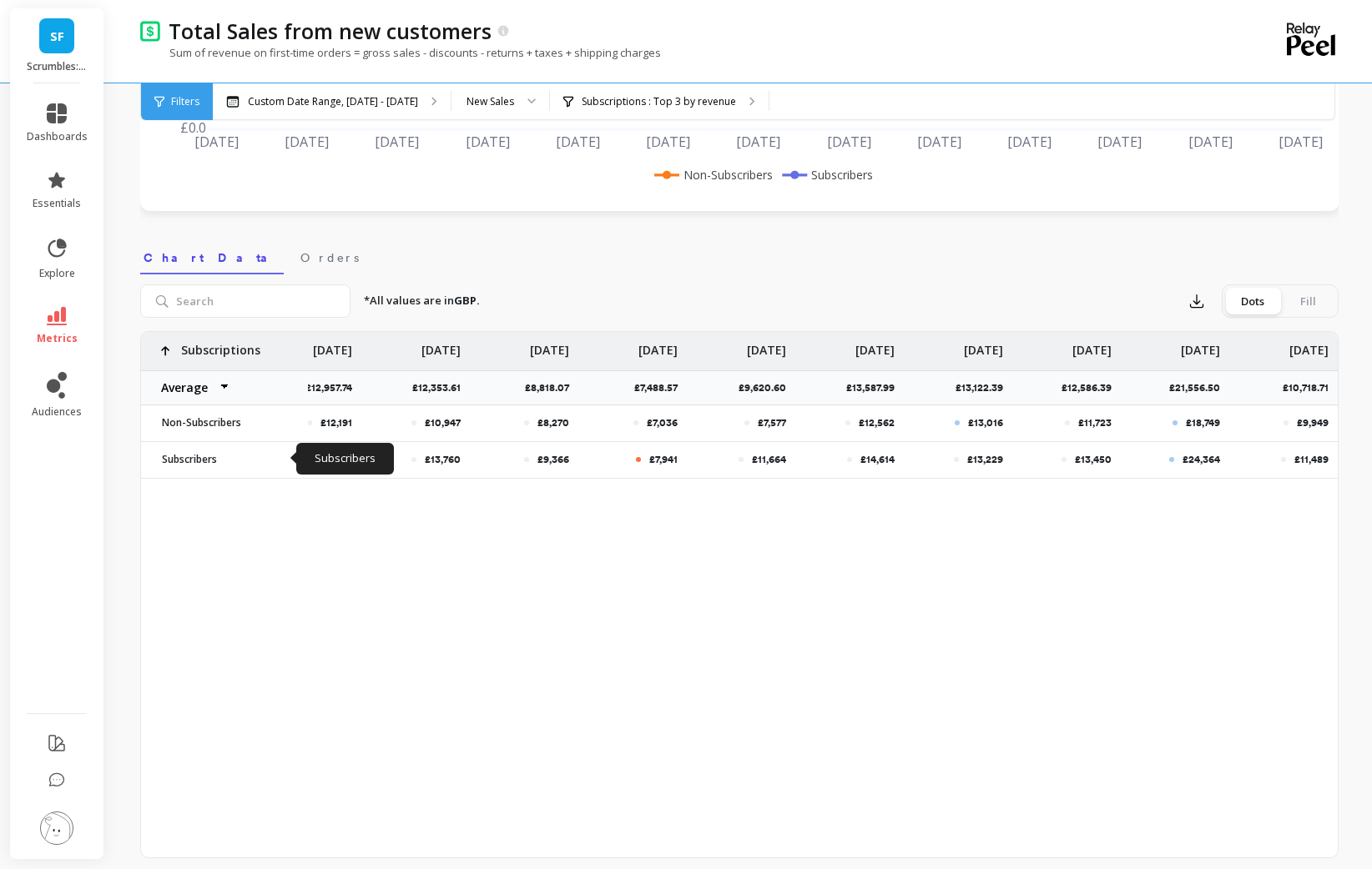
click at [1071, 637] on div "£6,213 £7,765 £9,820 £12,191 £10,947 £8,270 £7,036 £7,577 £12,562 £13,016 £11,7…" at bounding box center [739, 594] width 1197 height 526
click at [516, 98] on div at bounding box center [526, 102] width 20 height 37
click at [491, 204] on div "Returning Sales" at bounding box center [500, 211] width 76 height 16
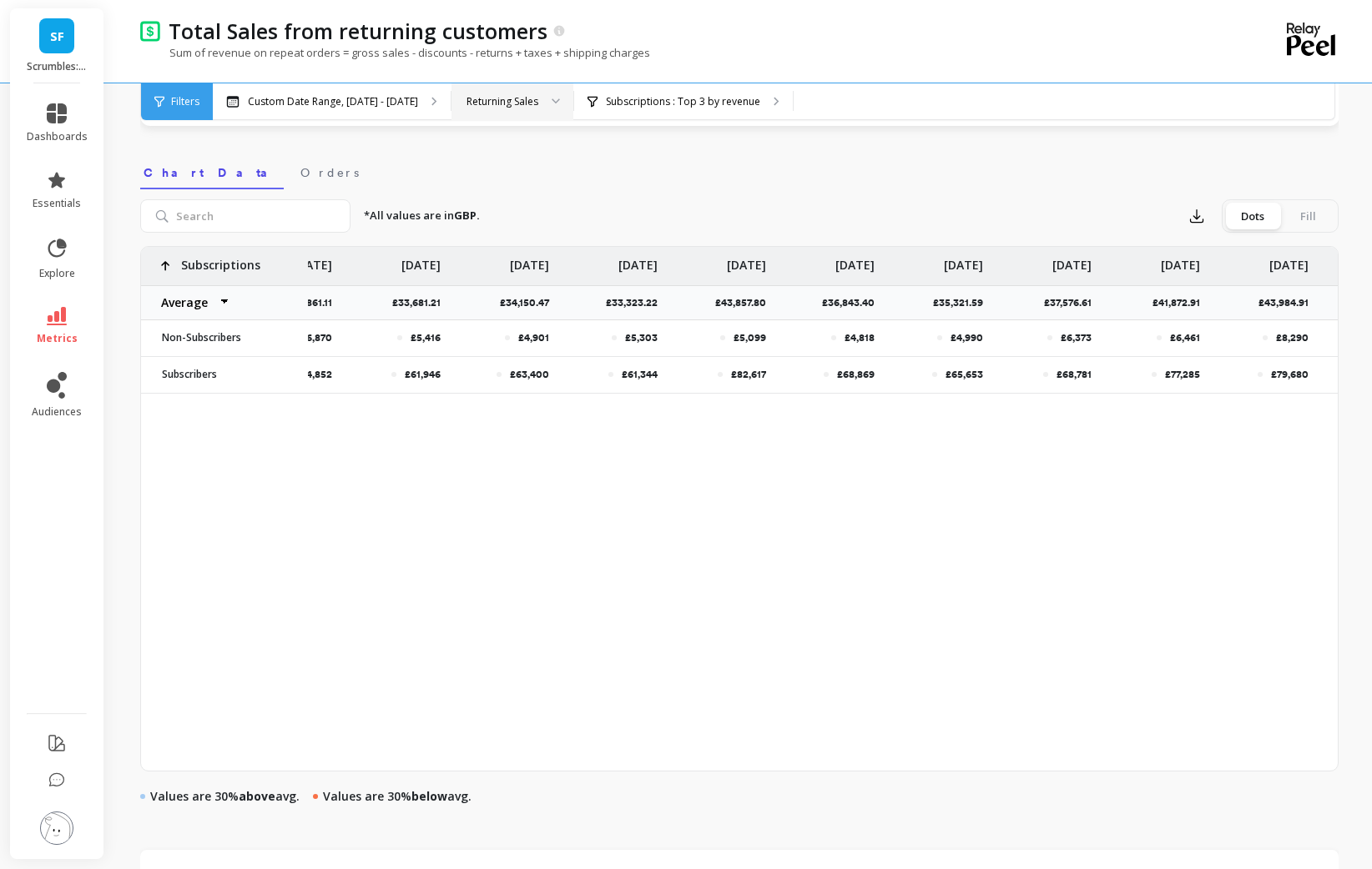
scroll to position [0, 1465]
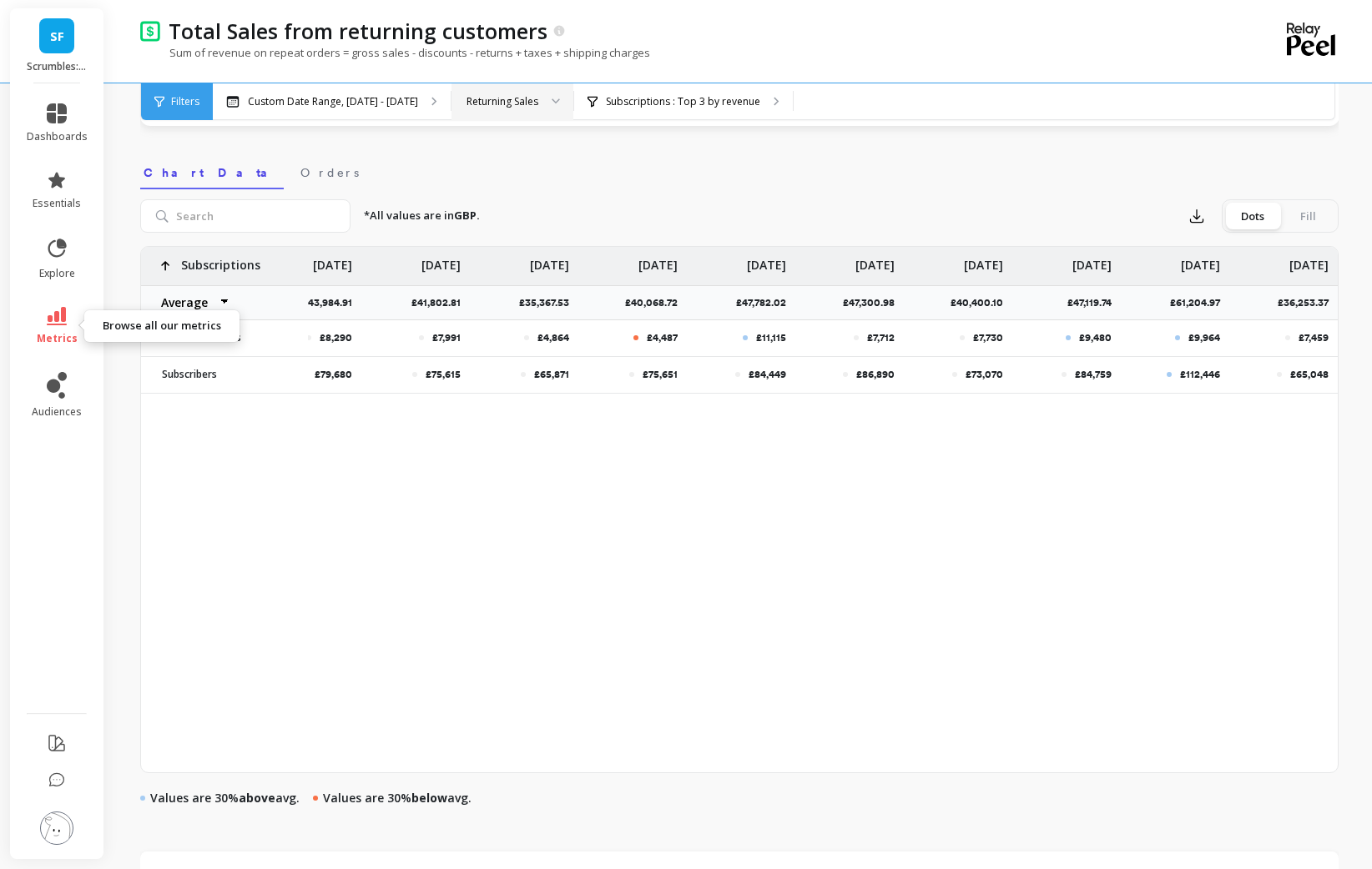
click at [68, 320] on link "metrics" at bounding box center [58, 326] width 61 height 38
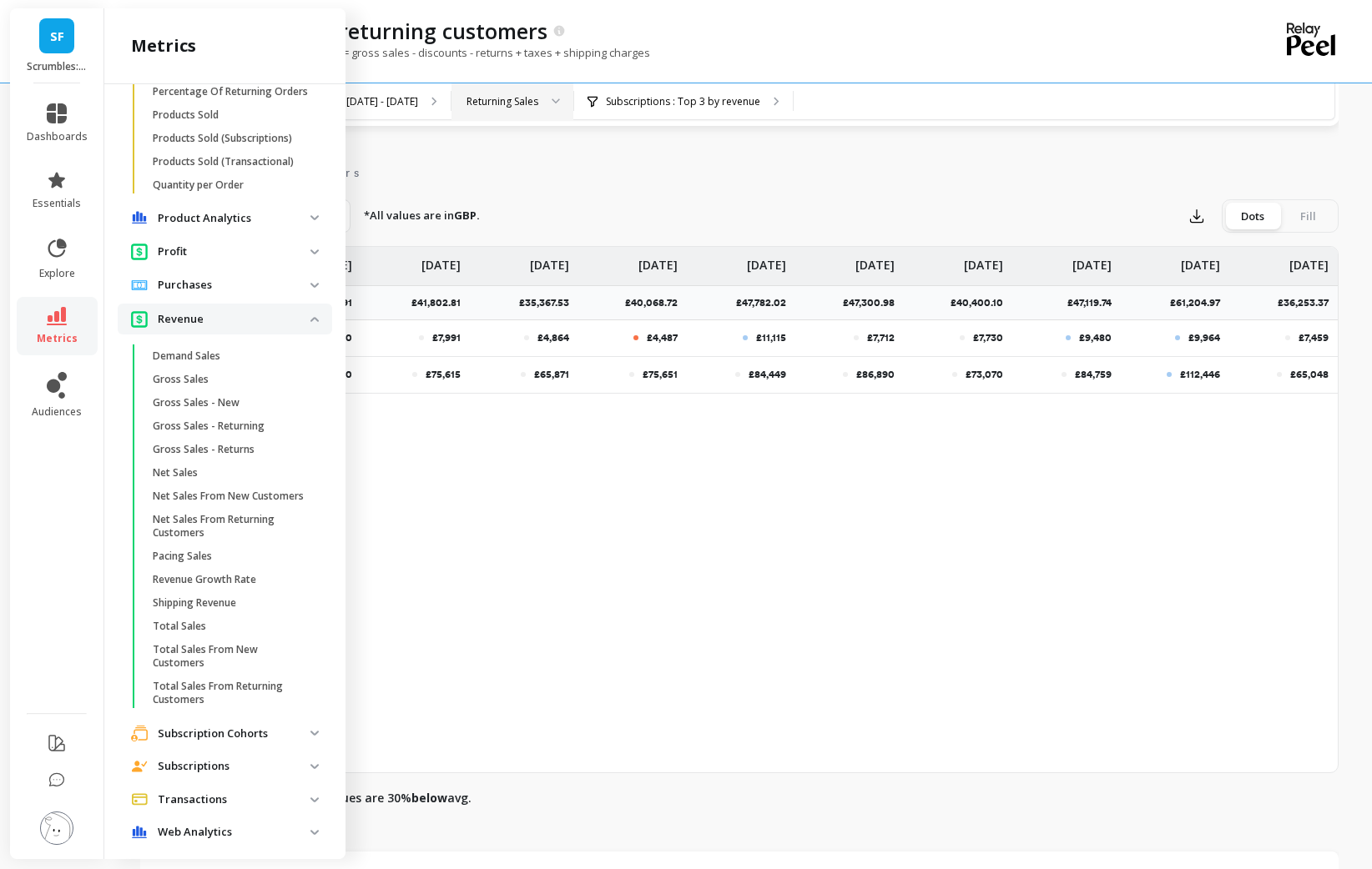
click at [246, 319] on p "Revenue" at bounding box center [234, 320] width 153 height 17
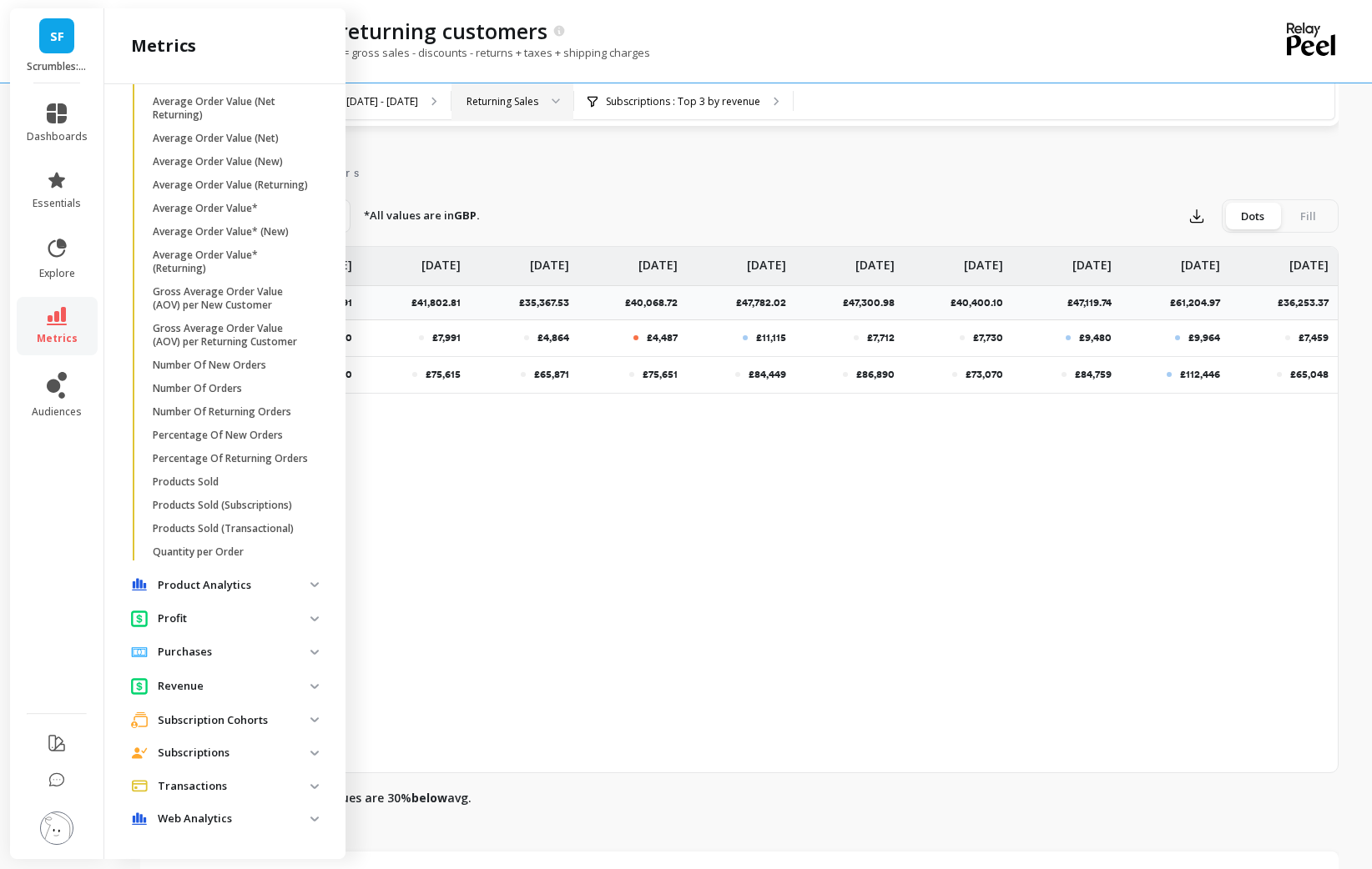
click at [216, 749] on p "Subscriptions" at bounding box center [234, 753] width 153 height 17
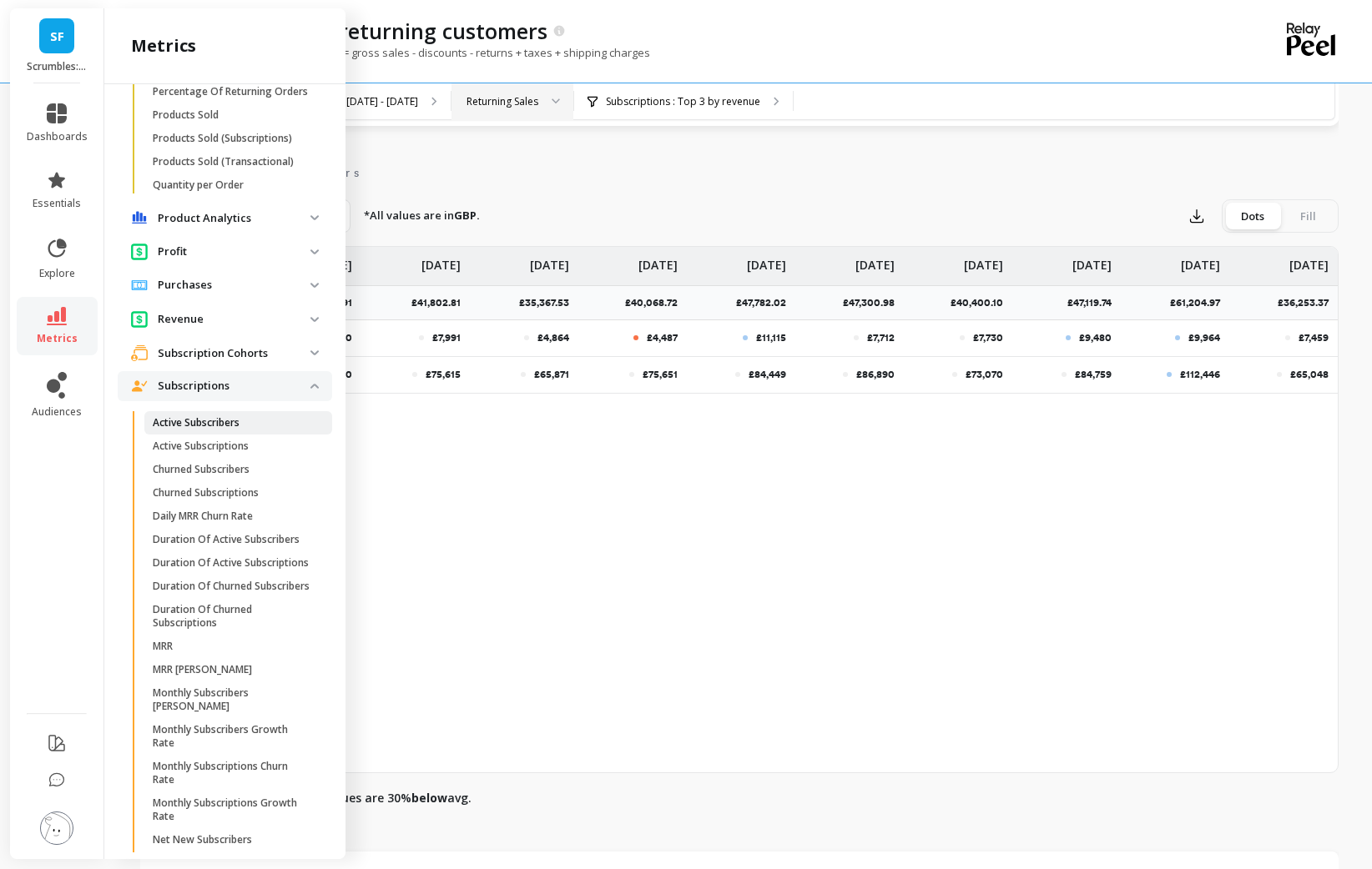
click at [234, 418] on p "Active Subscribers" at bounding box center [197, 423] width 87 height 13
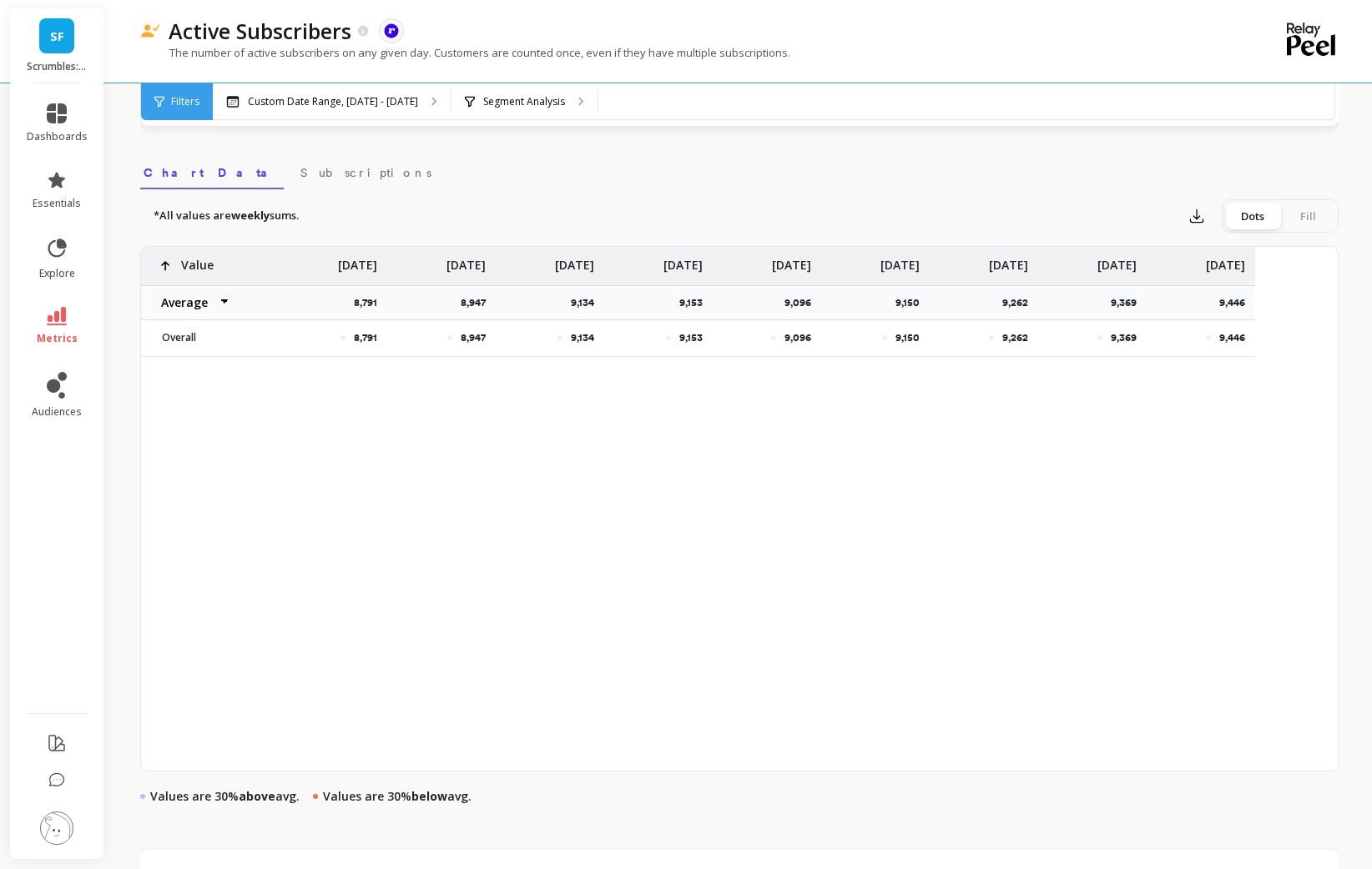
scroll to position [0, 1465]
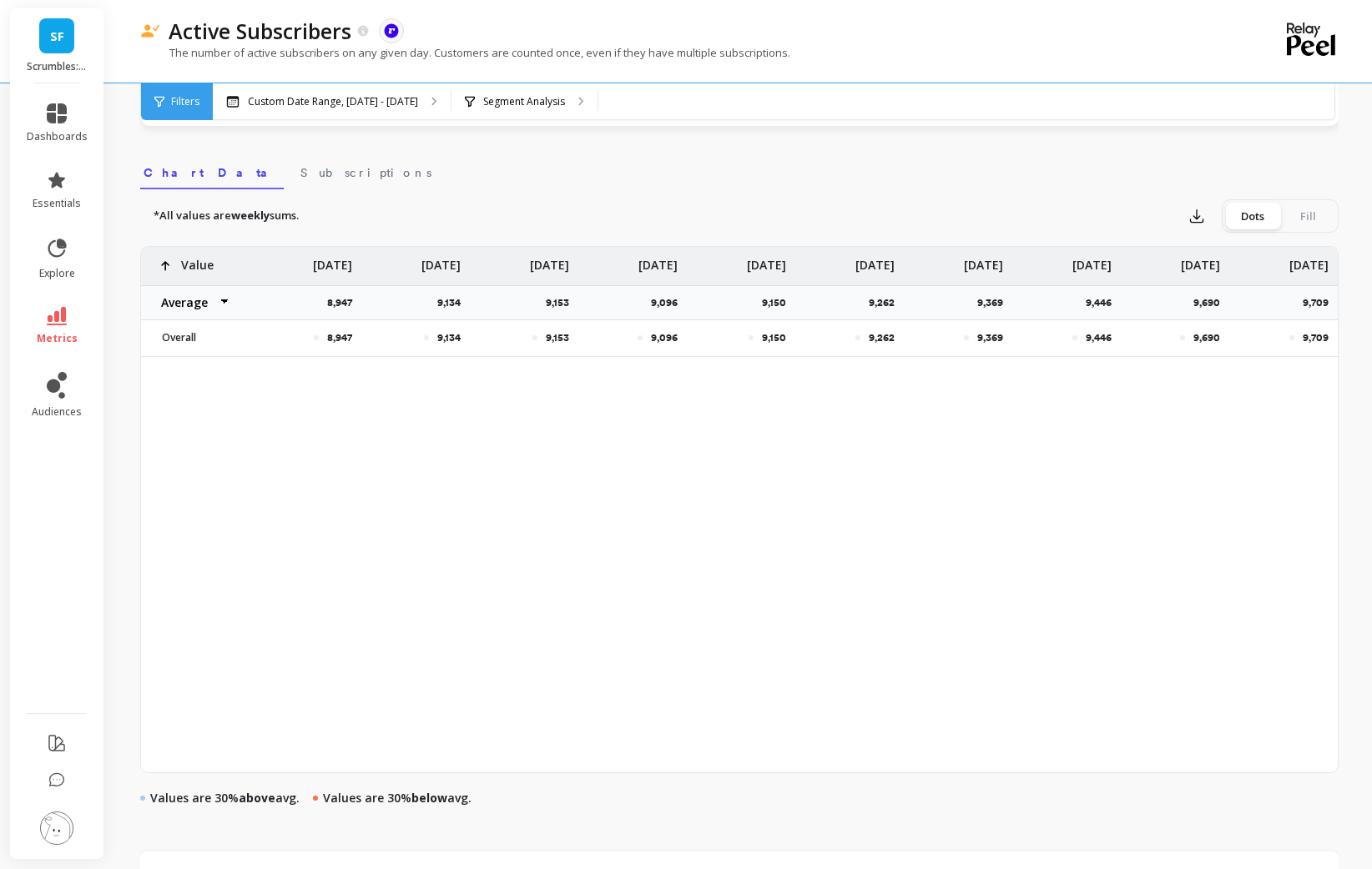
click at [62, 345] on li "metrics" at bounding box center [57, 326] width 81 height 58
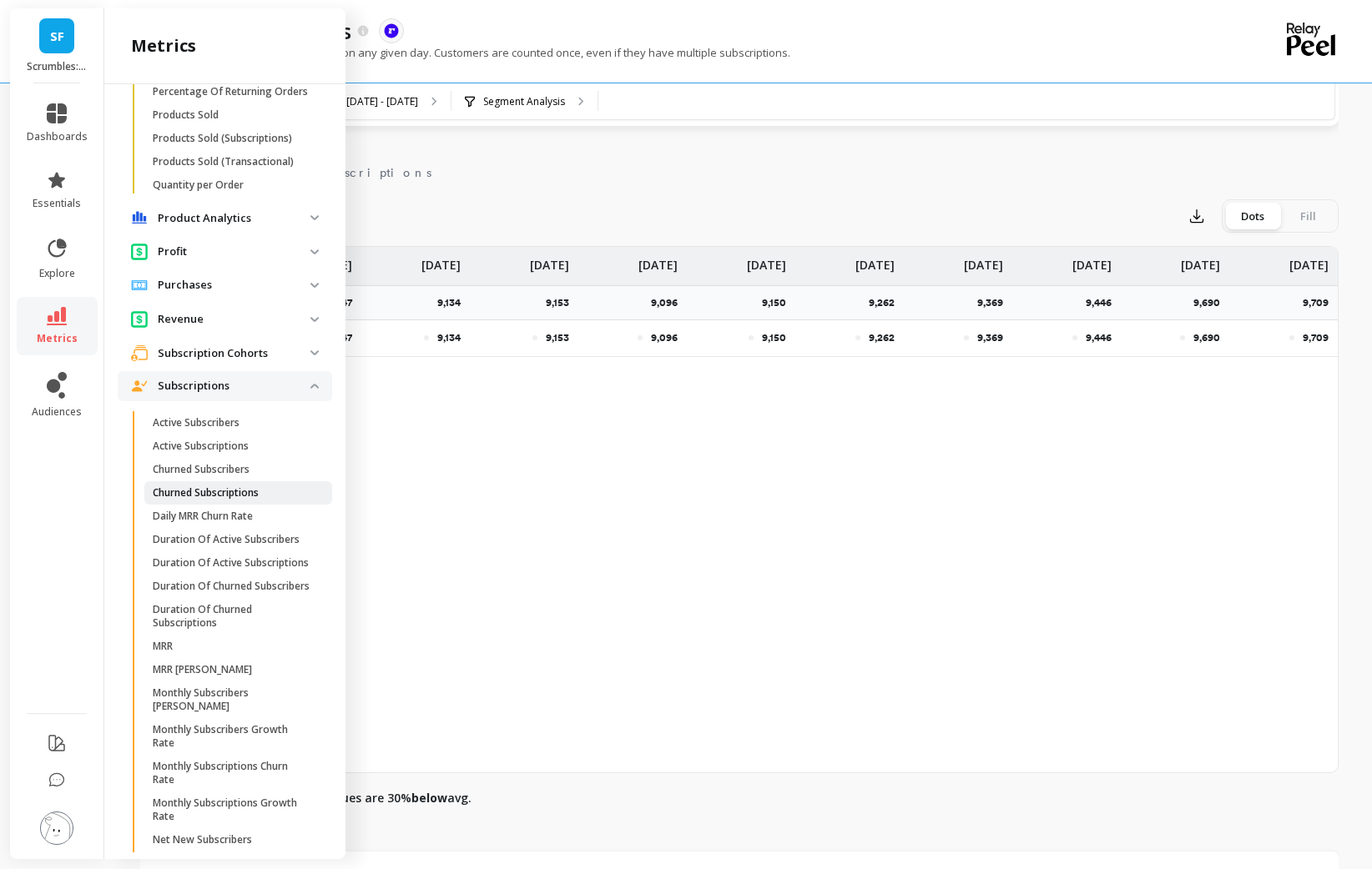
scroll to position [1074, 0]
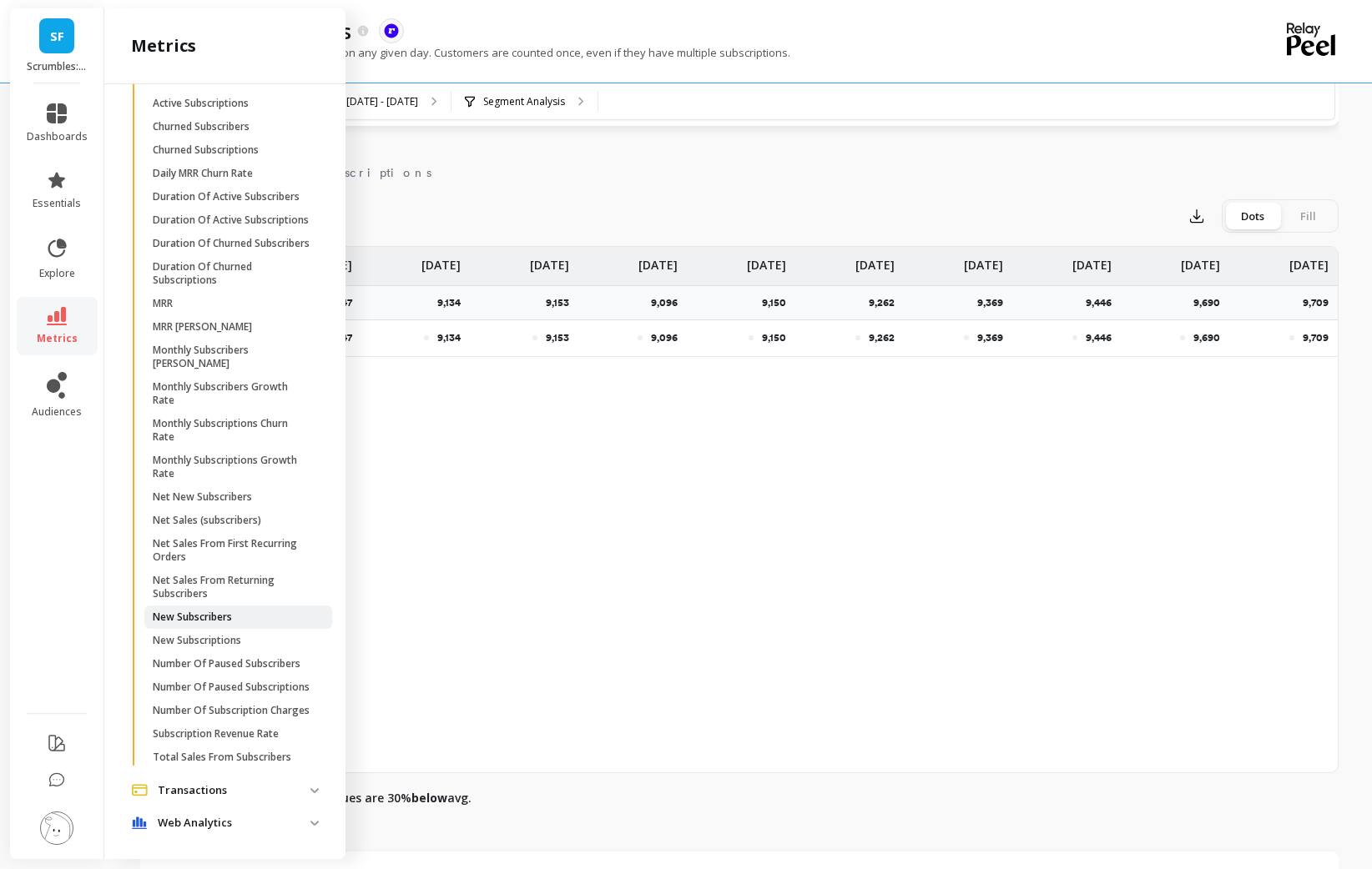
click at [213, 625] on link "New Subscribers" at bounding box center [238, 617] width 187 height 23
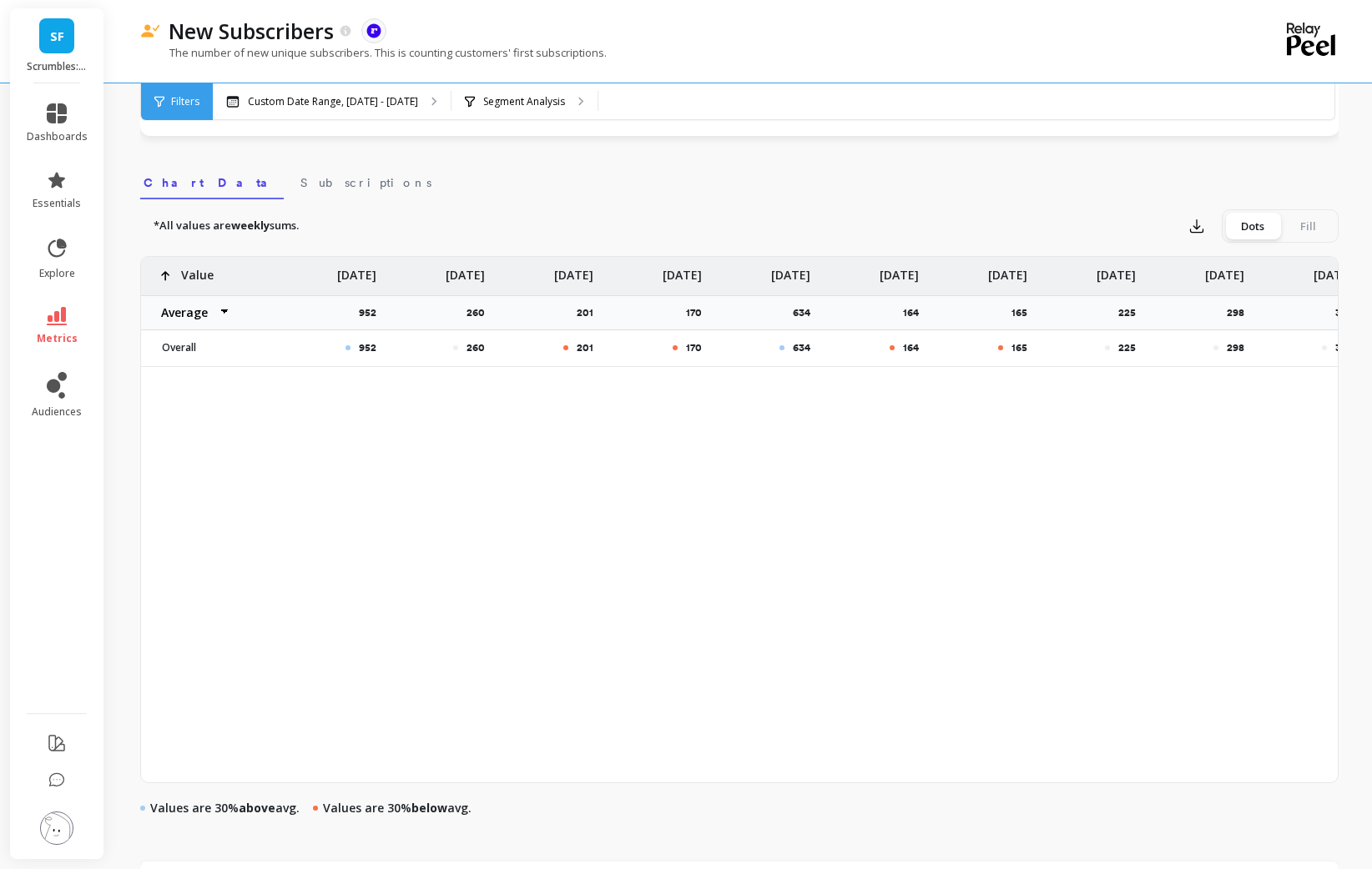
scroll to position [0, 1465]
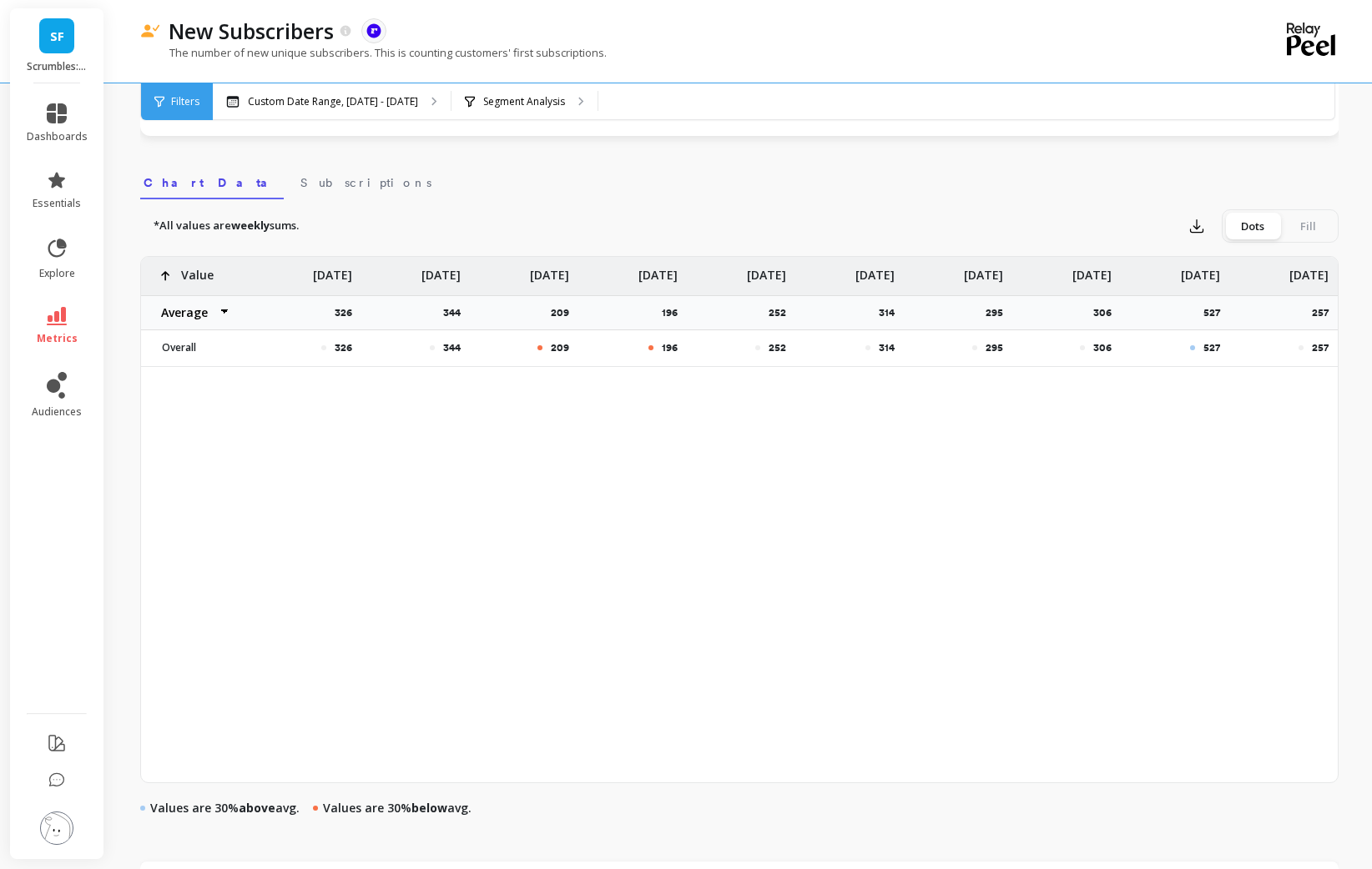
click at [81, 327] on link "metrics" at bounding box center [58, 326] width 61 height 38
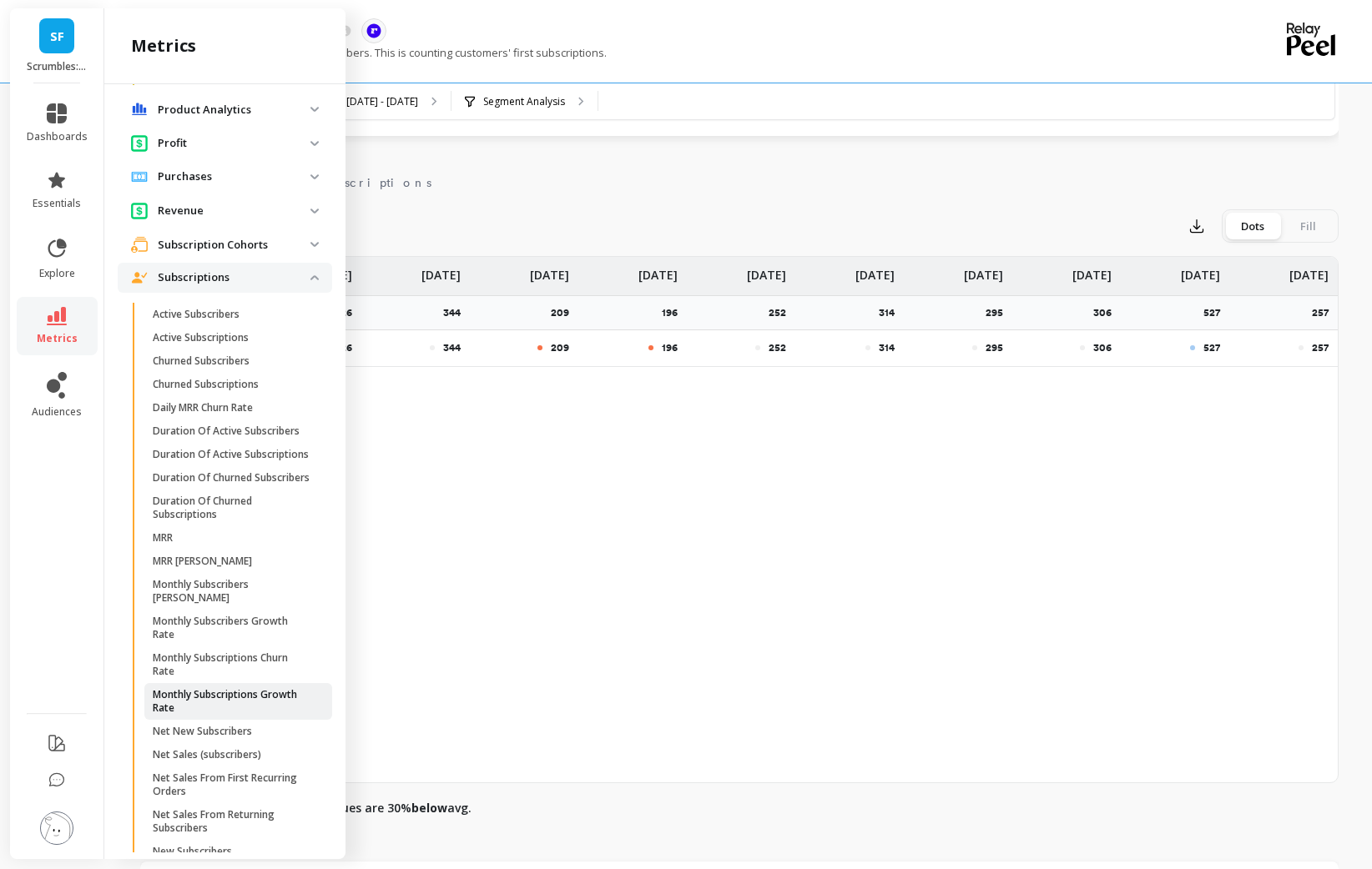
scroll to position [835, 0]
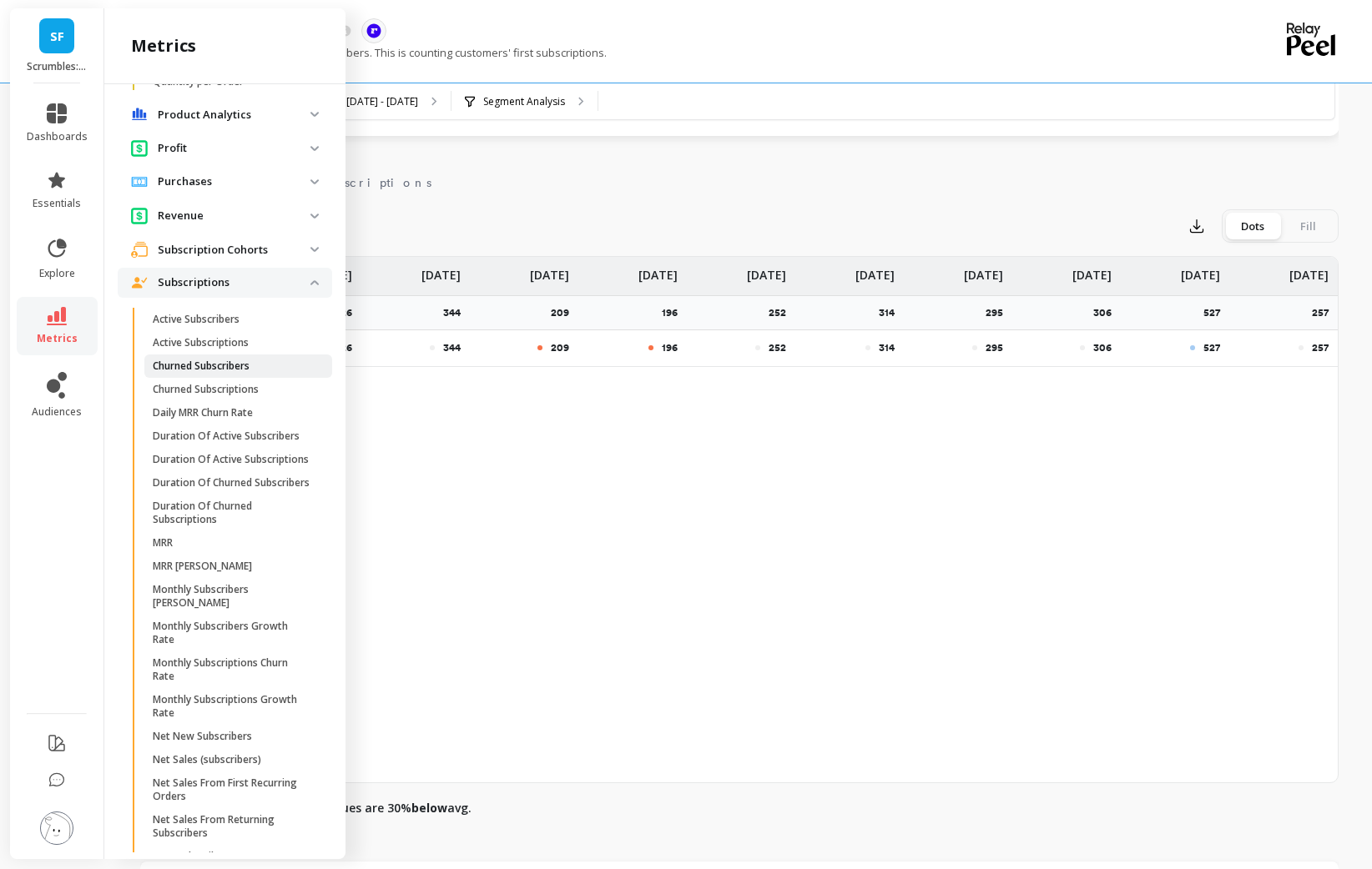
click at [225, 370] on p "Churned Subscribers" at bounding box center [201, 366] width 96 height 13
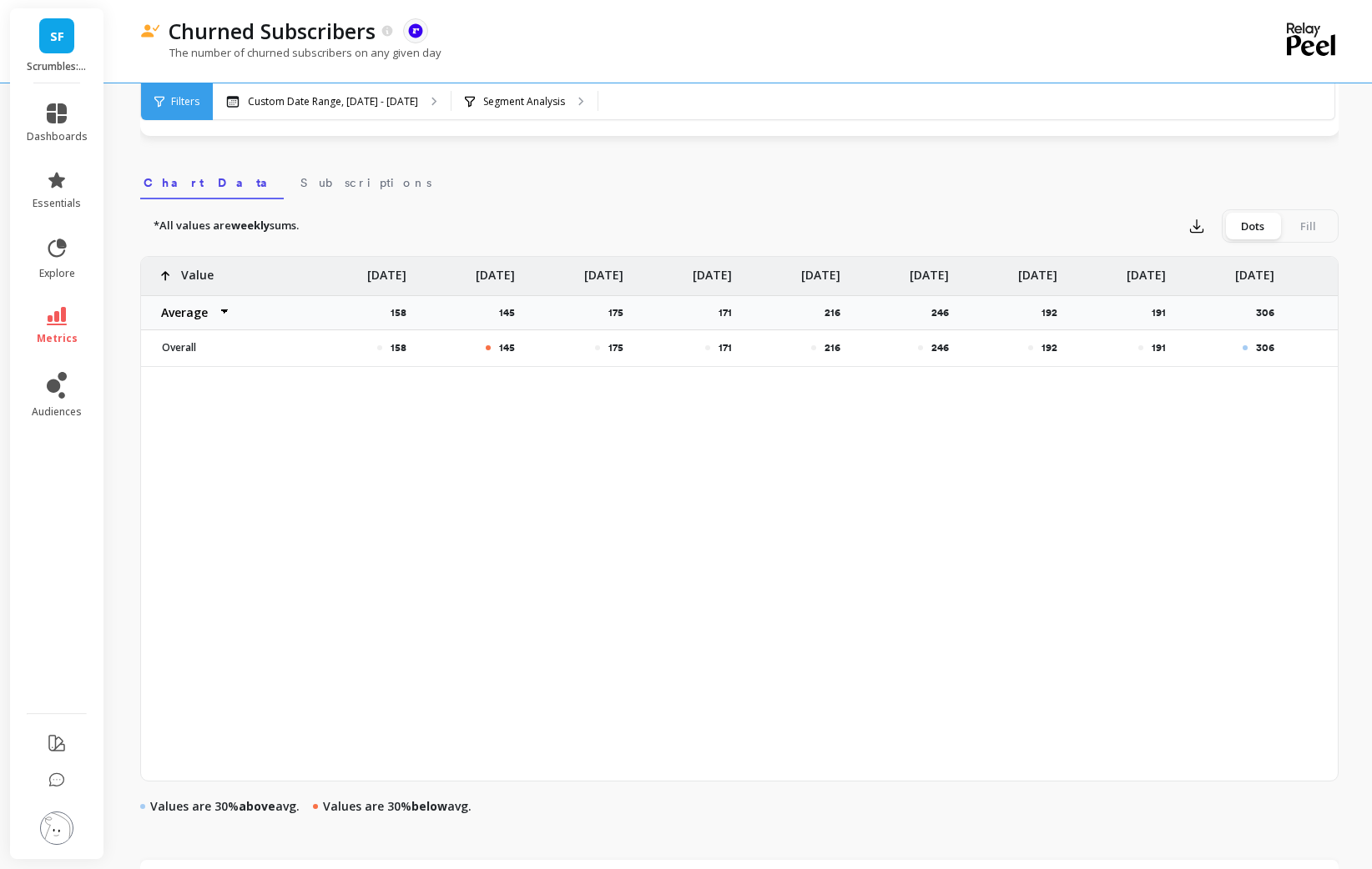
scroll to position [0, 1465]
